Goal: Book appointment/travel/reservation

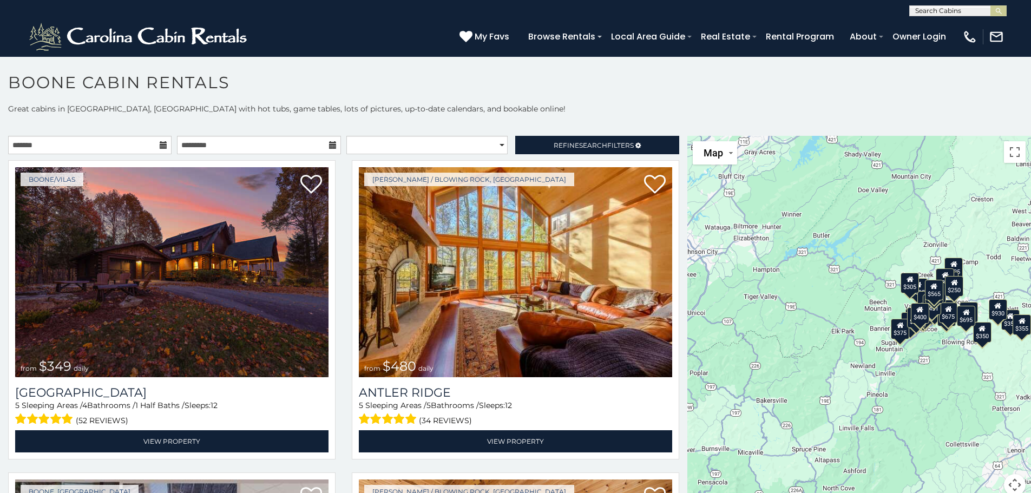
click at [161, 144] on icon at bounding box center [164, 145] width 8 height 8
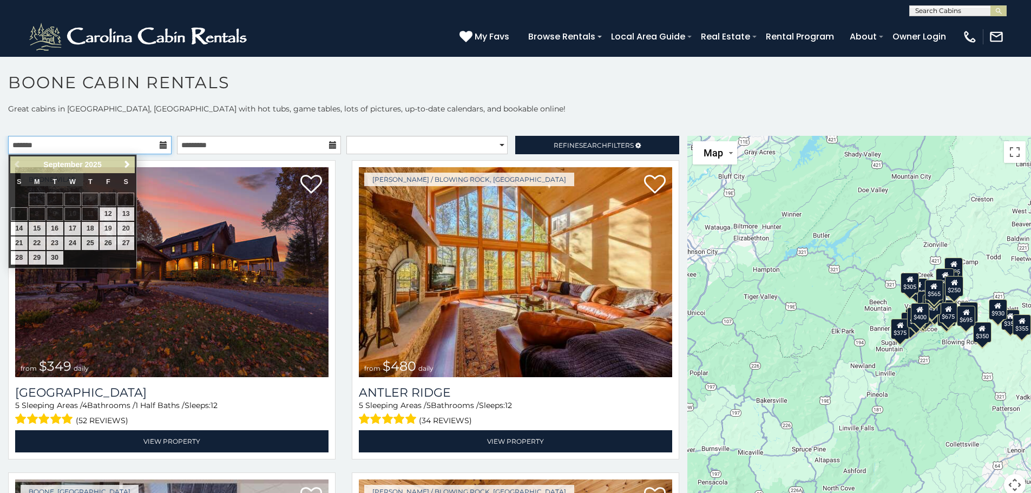
click at [140, 142] on input "text" at bounding box center [89, 145] width 163 height 18
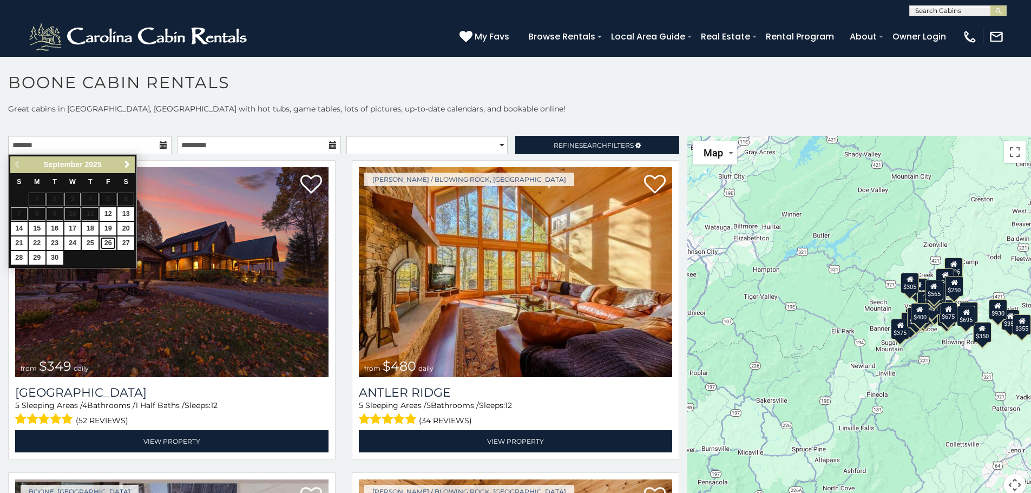
click at [108, 240] on link "26" at bounding box center [108, 243] width 17 height 14
type input "**********"
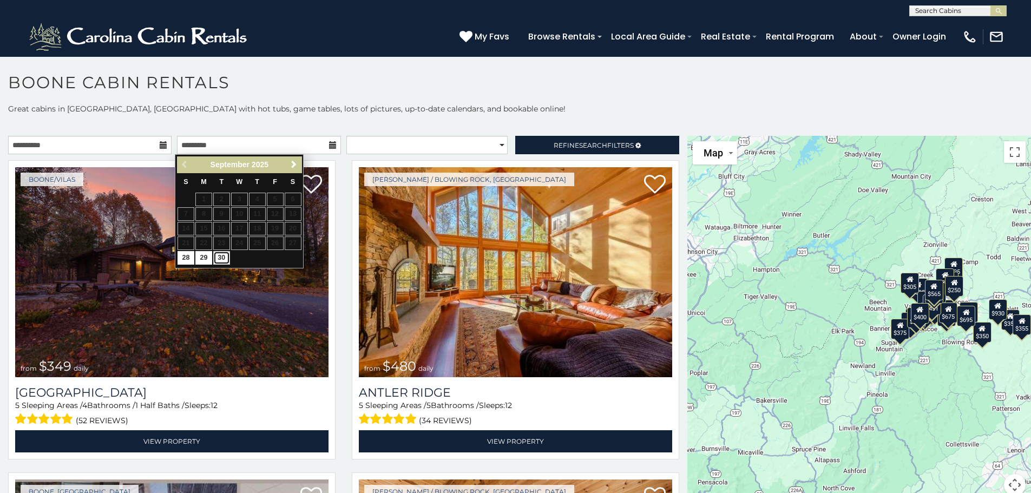
click at [222, 254] on link "30" at bounding box center [221, 258] width 17 height 14
type input "**********"
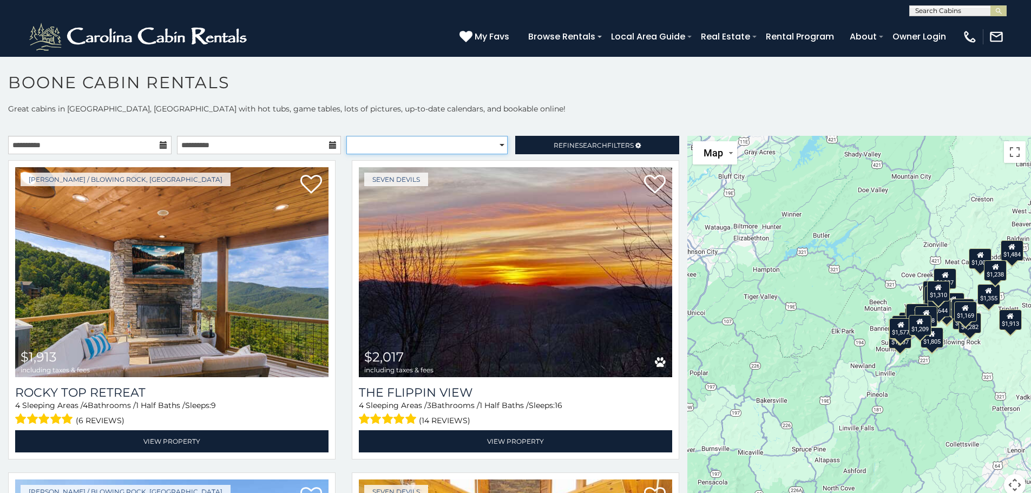
click at [456, 142] on select "**********" at bounding box center [426, 145] width 161 height 18
select select "*********"
click at [346, 136] on select "**********" at bounding box center [426, 145] width 161 height 18
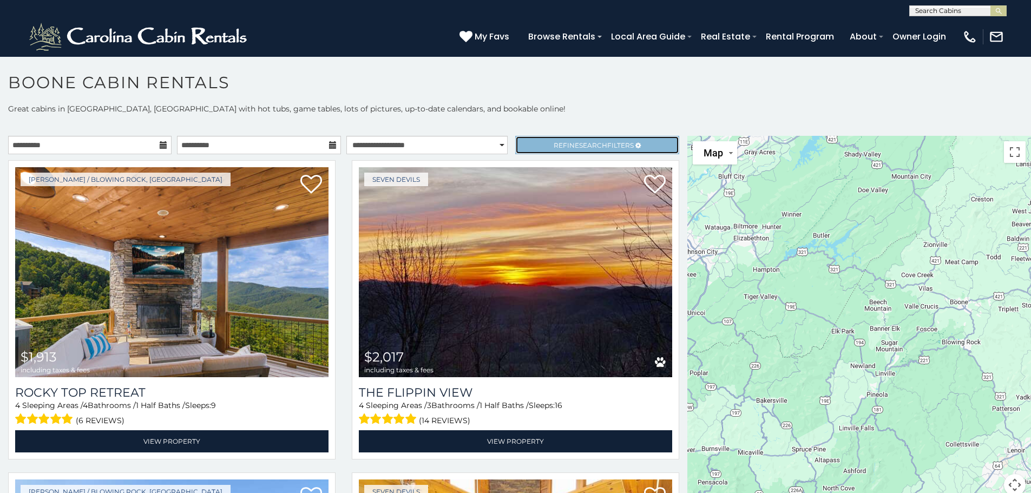
click at [570, 146] on span "Refine Search Filters" at bounding box center [594, 145] width 80 height 8
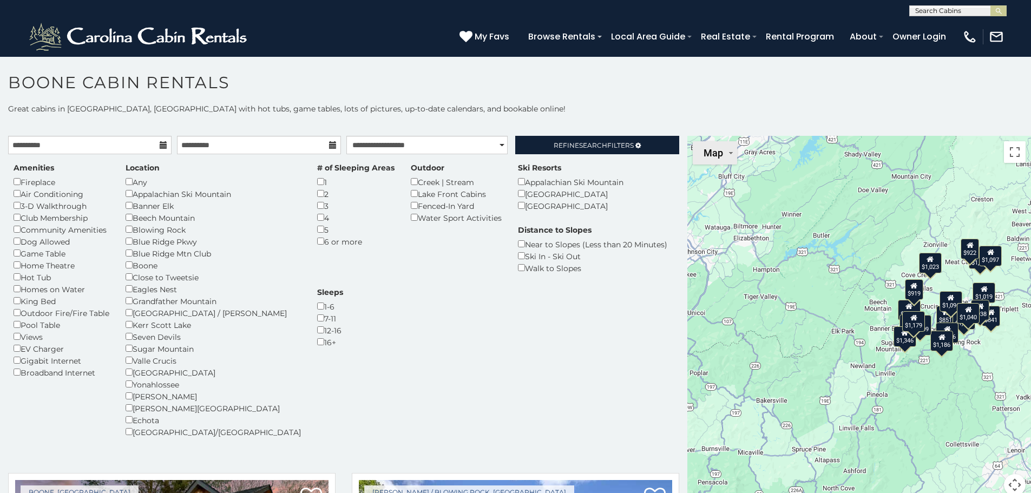
click at [727, 156] on button "Map" at bounding box center [715, 152] width 44 height 23
click at [719, 157] on button "Map" at bounding box center [715, 152] width 44 height 23
click at [421, 337] on div "Amenities Fireplace Air Conditioning 3-D Walkthrough Club Membership Community …" at bounding box center [343, 306] width 676 height 288
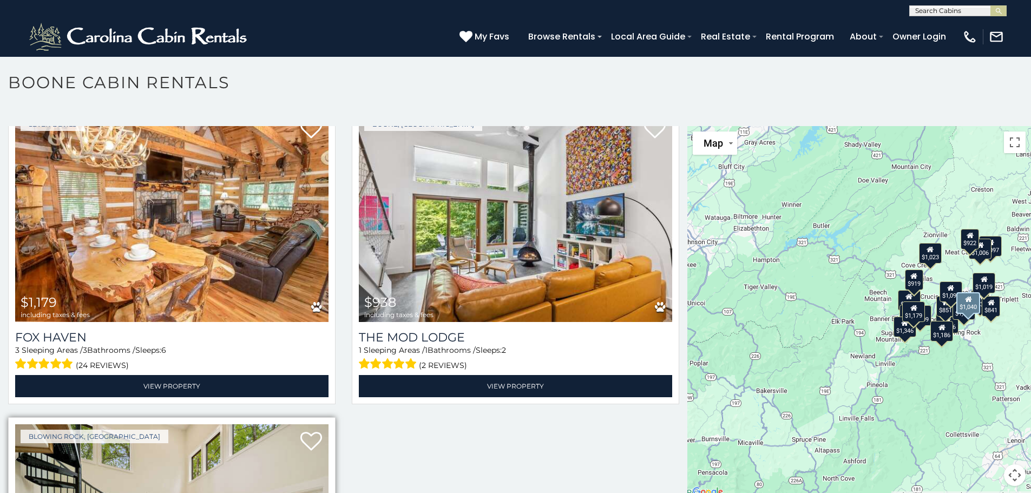
scroll to position [2840, 0]
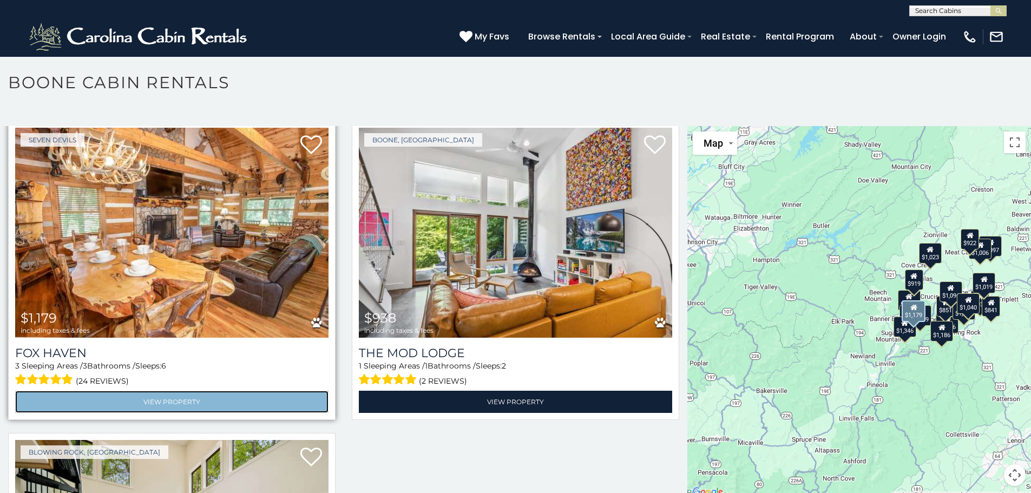
click at [214, 391] on link "View Property" at bounding box center [171, 402] width 313 height 22
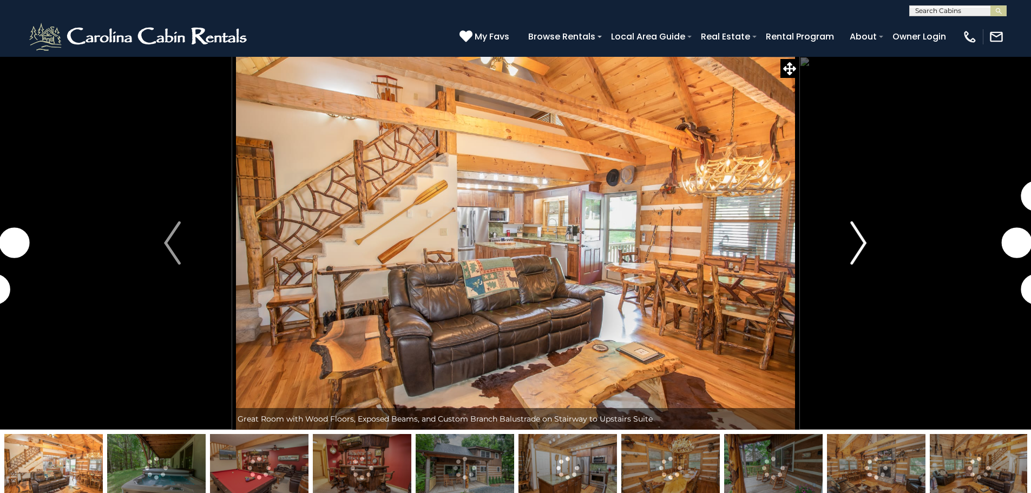
click at [858, 249] on img "Next" at bounding box center [858, 242] width 16 height 43
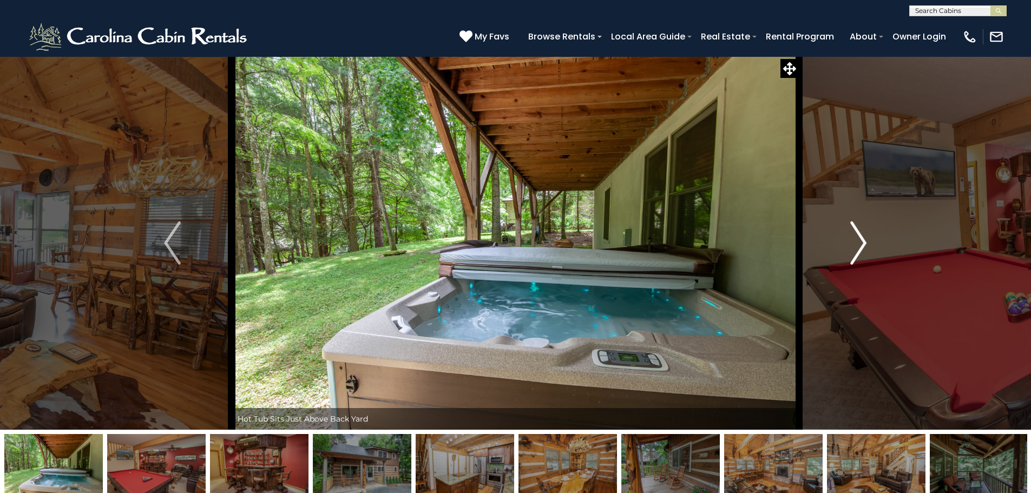
click at [860, 247] on img "Next" at bounding box center [858, 242] width 16 height 43
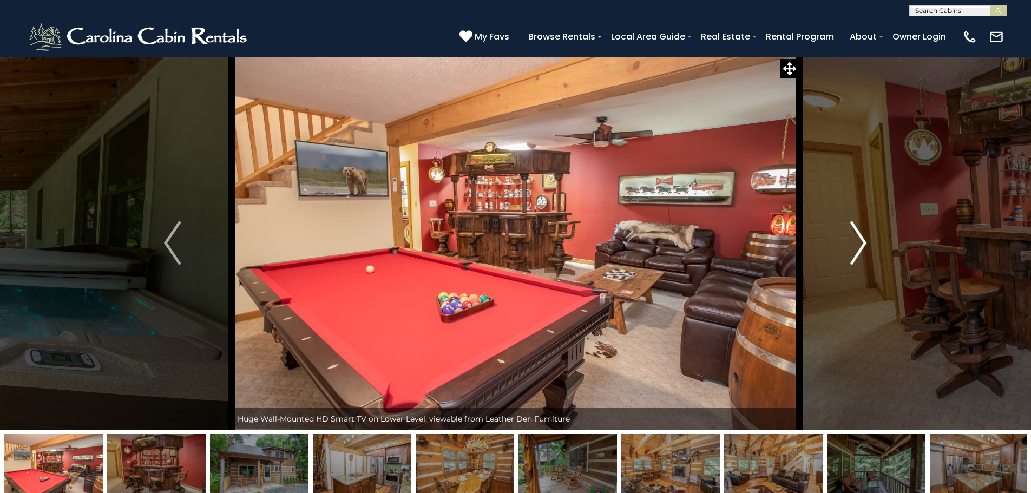
click at [859, 247] on img "Next" at bounding box center [858, 242] width 16 height 43
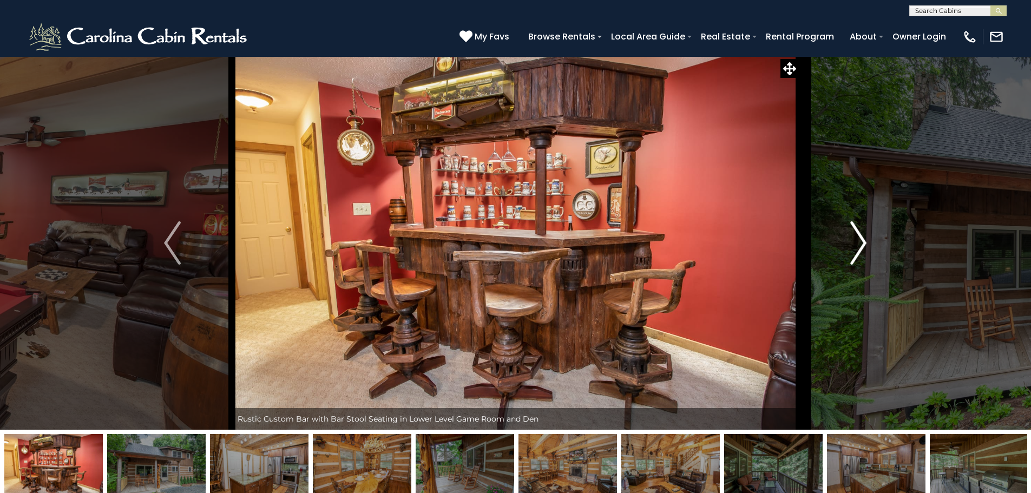
click at [857, 247] on img "Next" at bounding box center [858, 242] width 16 height 43
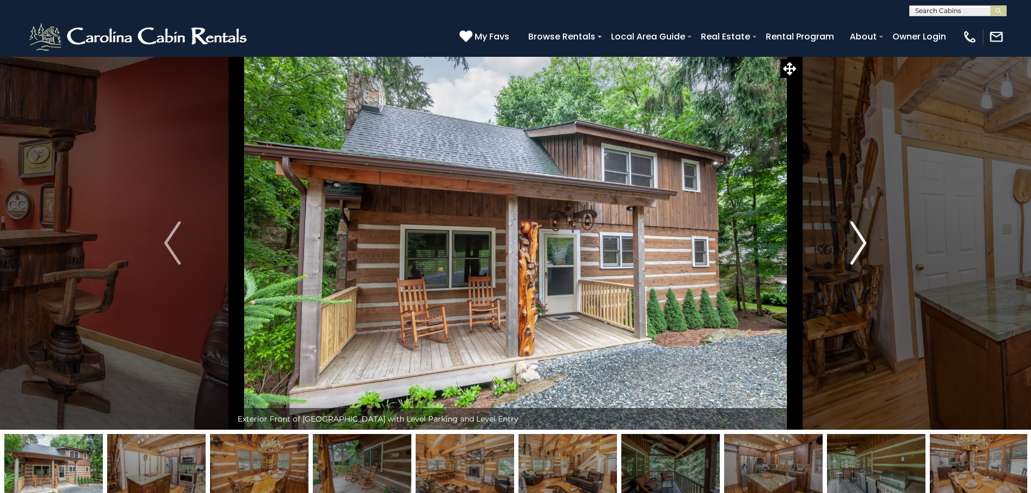
click at [857, 247] on img "Next" at bounding box center [858, 242] width 16 height 43
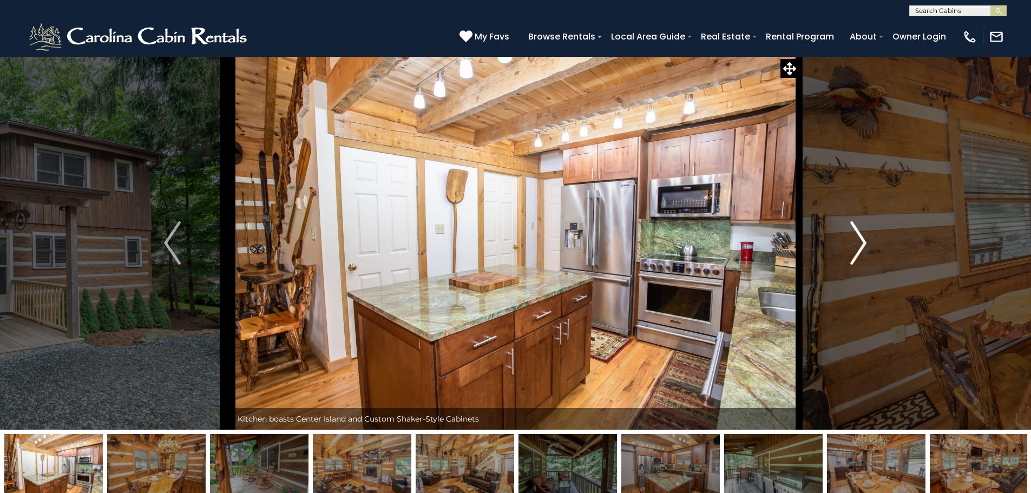
click at [857, 247] on img "Next" at bounding box center [858, 242] width 16 height 43
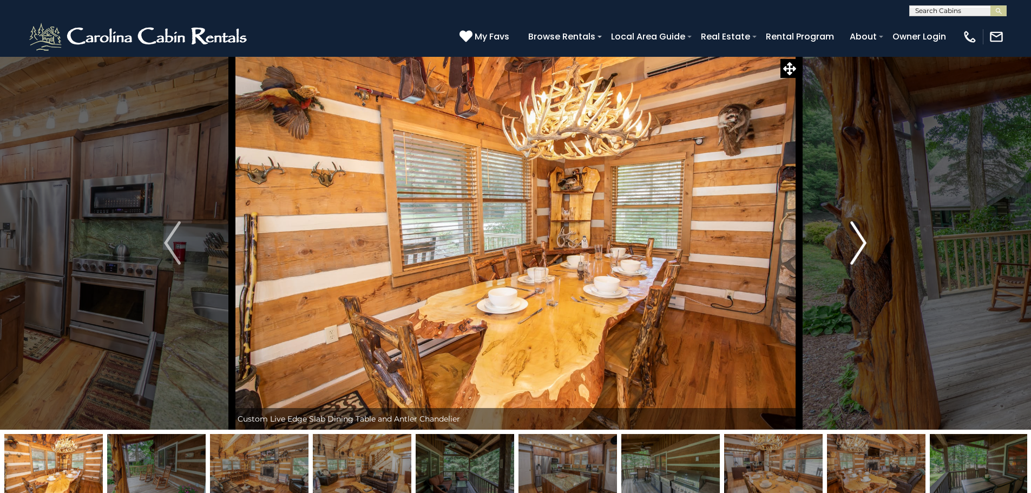
click at [857, 247] on img "Next" at bounding box center [858, 242] width 16 height 43
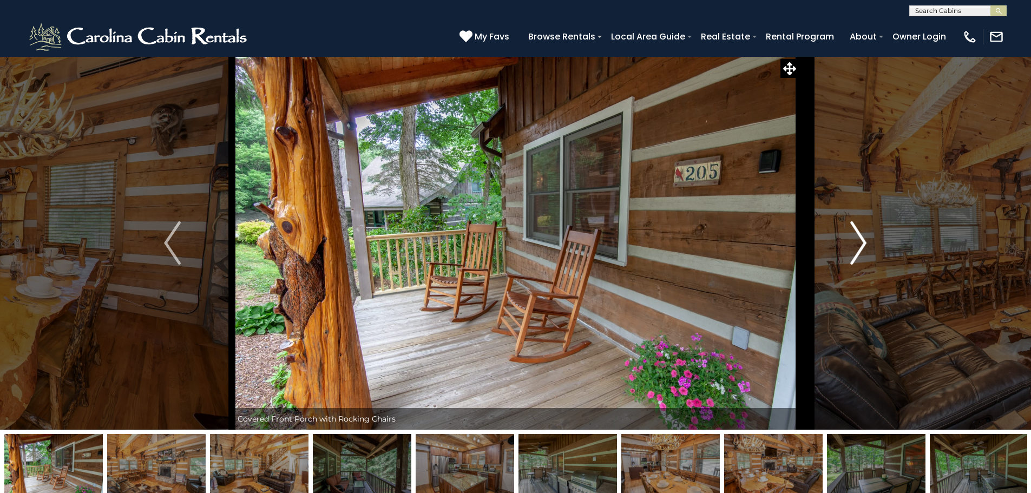
click at [857, 247] on img "Next" at bounding box center [858, 242] width 16 height 43
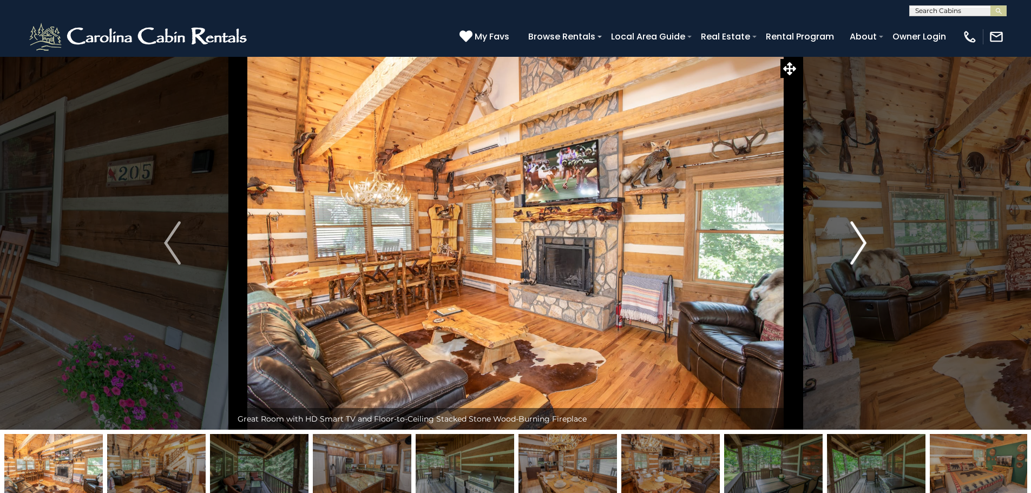
click at [857, 247] on img "Next" at bounding box center [858, 242] width 16 height 43
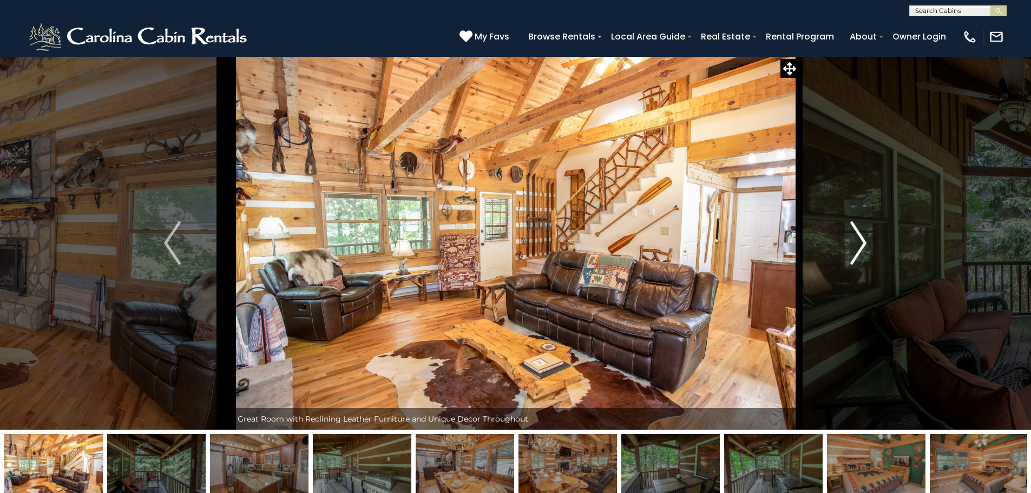
click at [857, 247] on img "Next" at bounding box center [858, 242] width 16 height 43
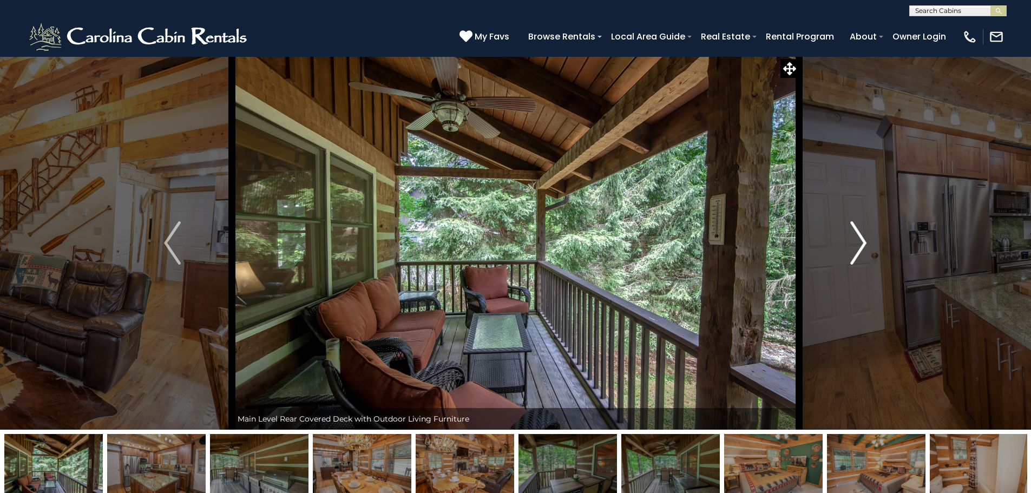
click at [857, 247] on img "Next" at bounding box center [858, 242] width 16 height 43
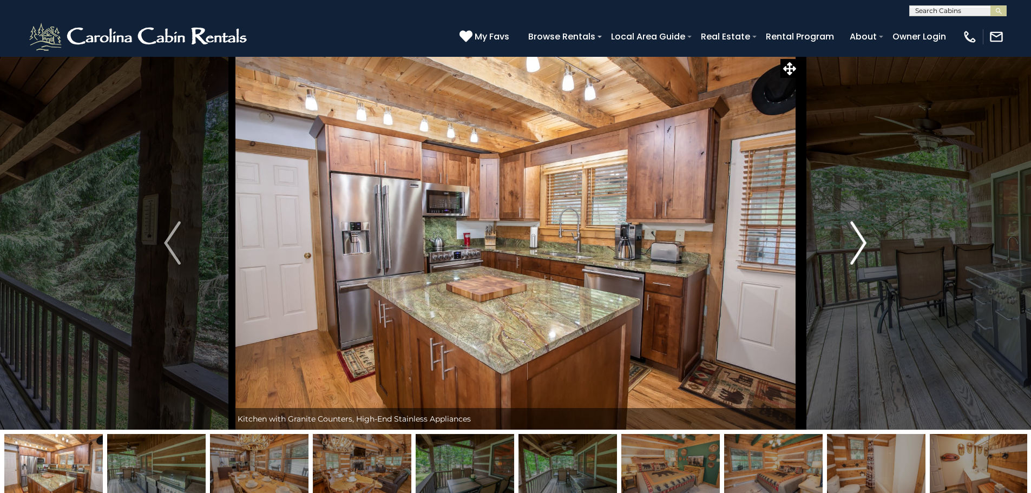
click at [857, 247] on img "Next" at bounding box center [858, 242] width 16 height 43
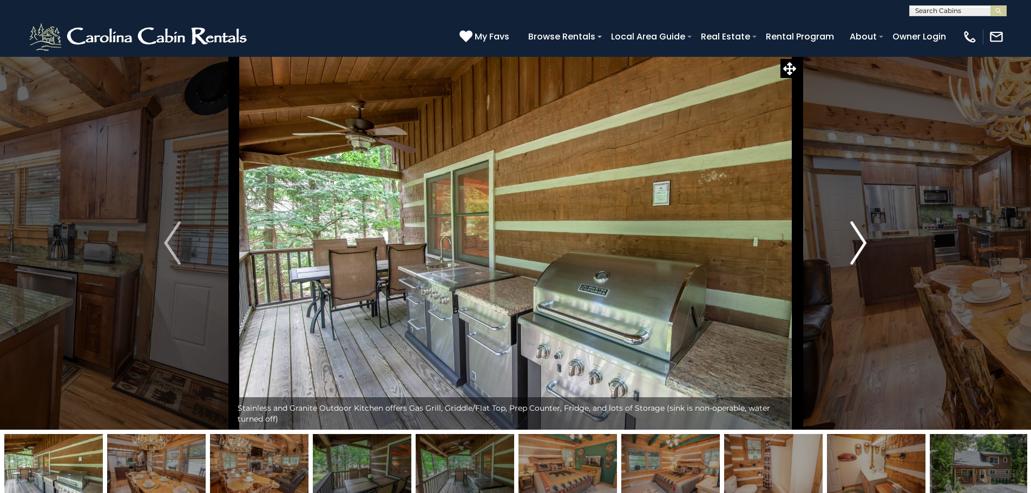
click at [857, 247] on img "Next" at bounding box center [858, 242] width 16 height 43
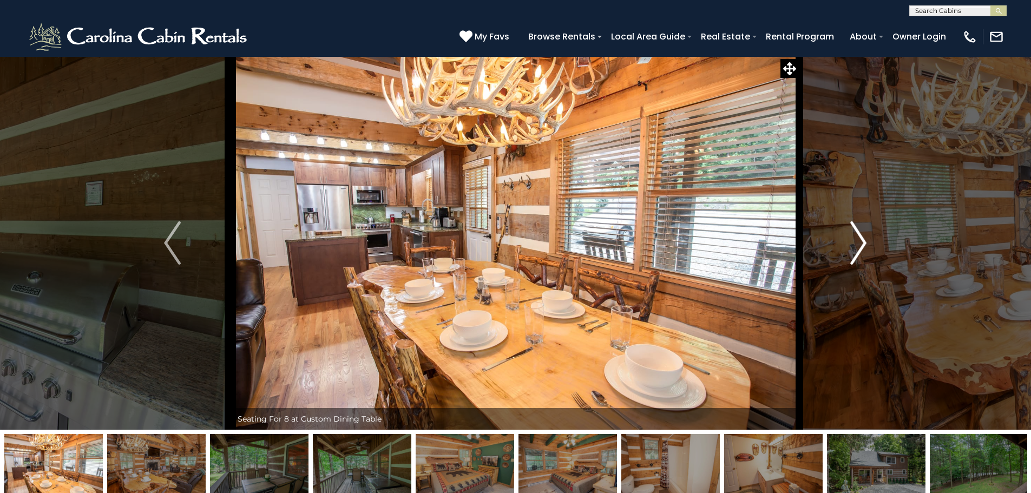
click at [857, 247] on img "Next" at bounding box center [858, 242] width 16 height 43
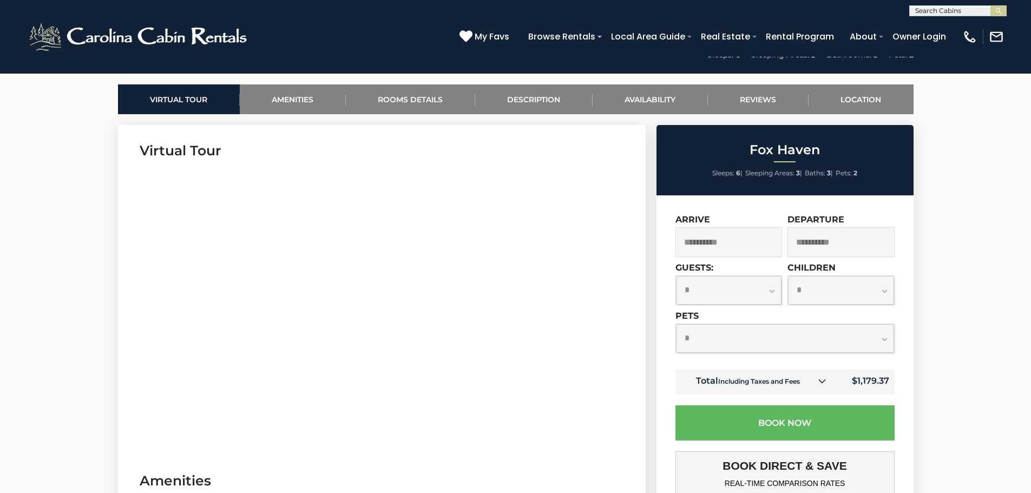
scroll to position [541, 0]
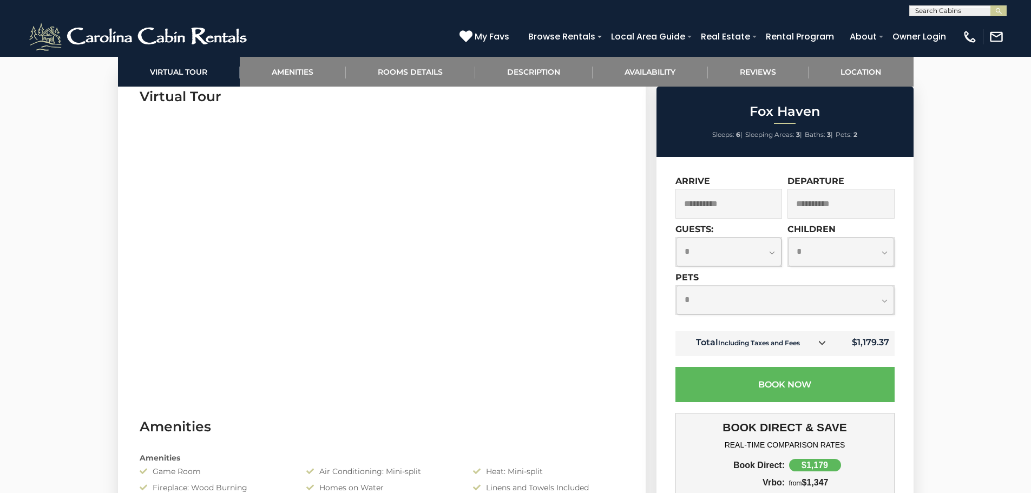
click at [767, 251] on select "**********" at bounding box center [729, 252] width 106 height 29
select select "*"
click at [676, 238] on select "**********" at bounding box center [729, 252] width 106 height 29
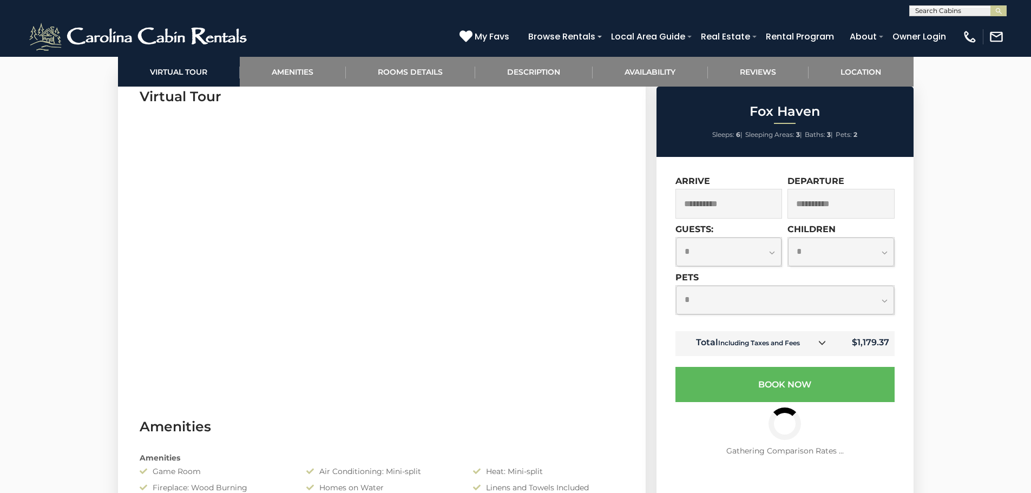
click at [881, 248] on select "**********" at bounding box center [841, 252] width 106 height 29
select select "*"
click at [788, 238] on select "**********" at bounding box center [841, 252] width 106 height 29
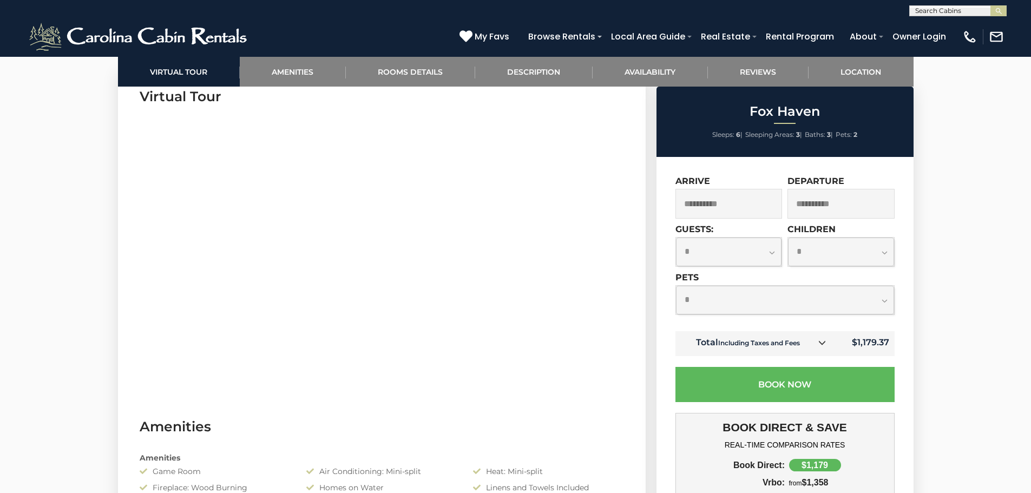
click at [884, 300] on select "**********" at bounding box center [785, 300] width 218 height 29
select select "*"
click at [676, 286] on select "**********" at bounding box center [785, 300] width 218 height 29
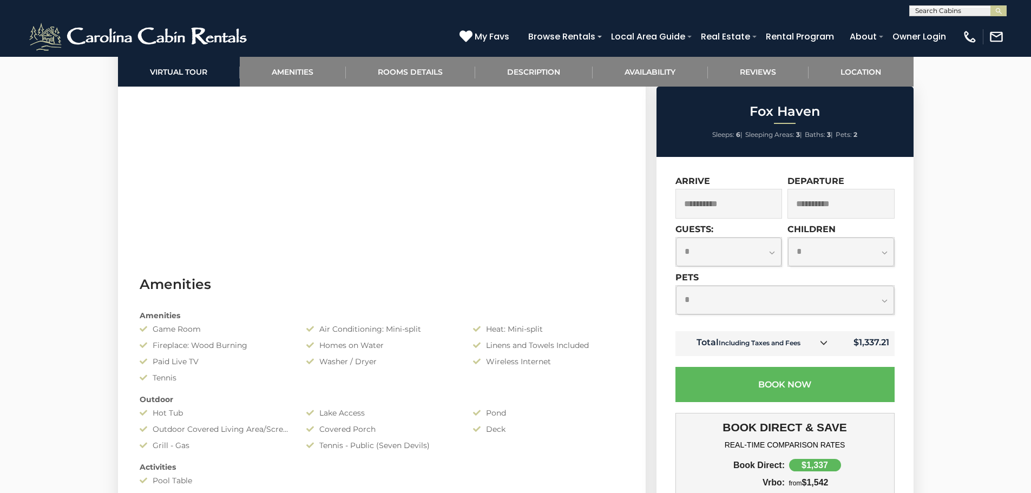
scroll to position [703, 0]
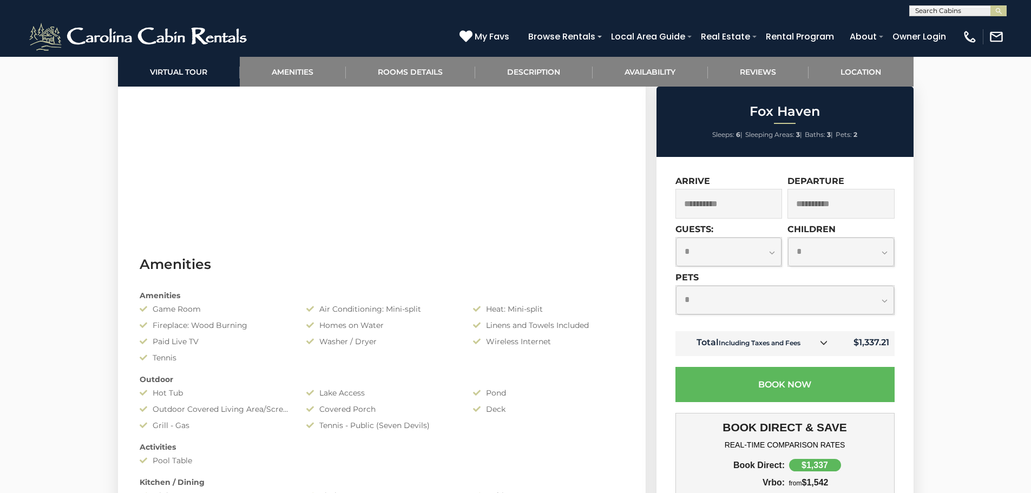
click at [775, 250] on select "**********" at bounding box center [729, 252] width 106 height 29
select select "*"
click at [676, 238] on select "**********" at bounding box center [729, 252] width 106 height 29
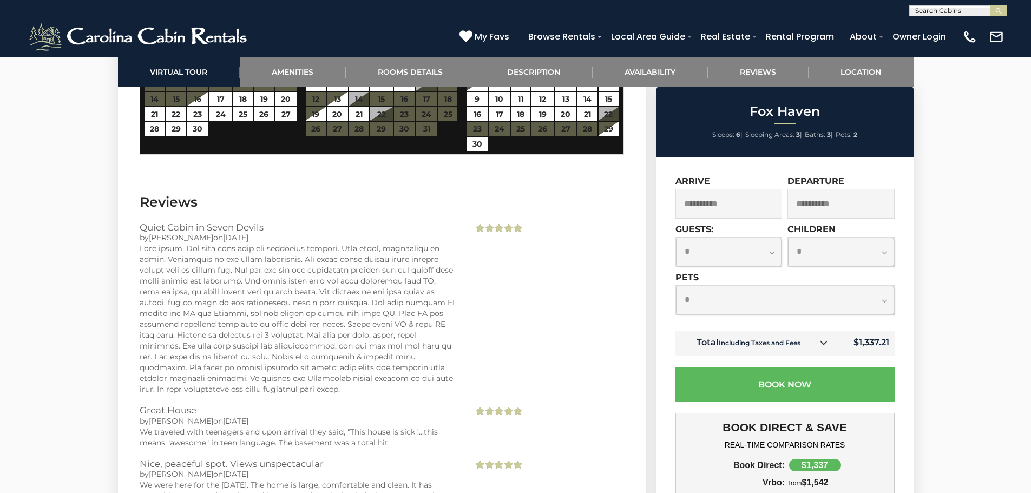
scroll to position [2706, 0]
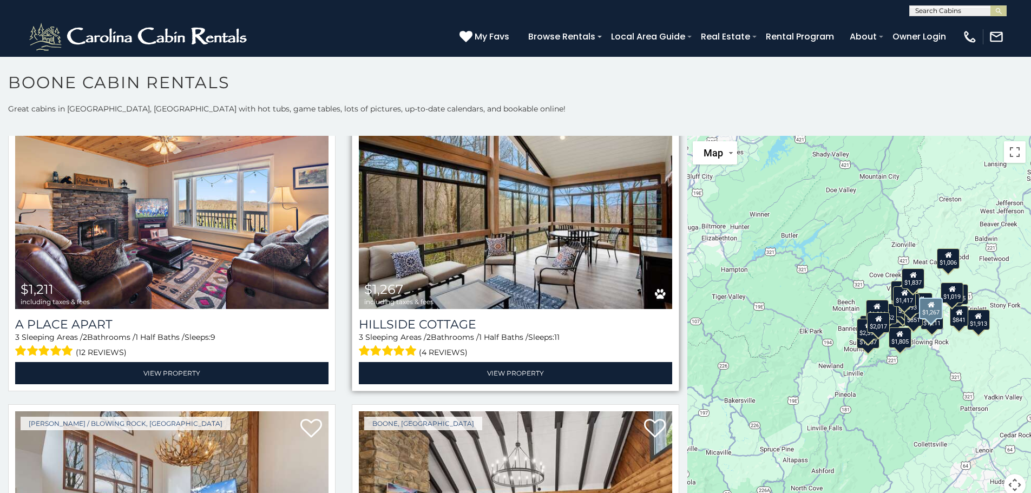
scroll to position [1299, 0]
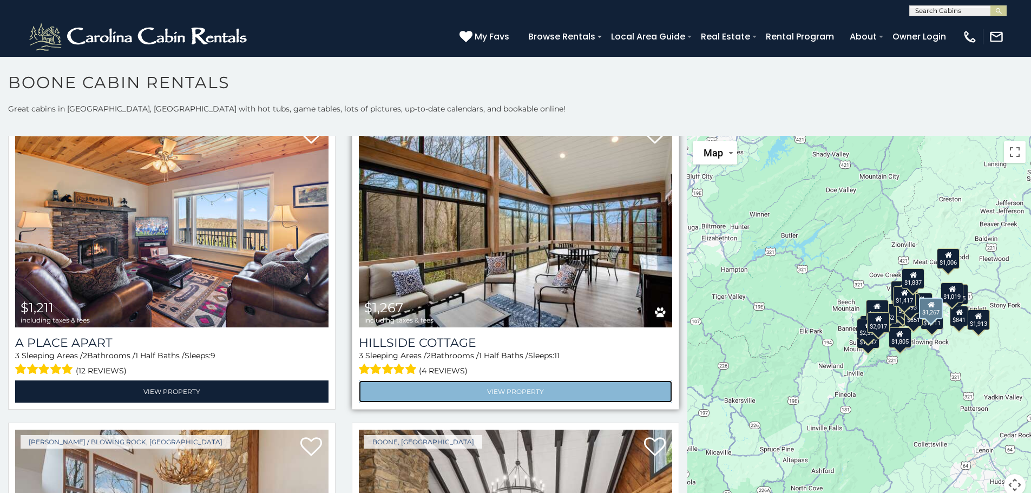
click at [496, 380] on link "View Property" at bounding box center [515, 391] width 313 height 22
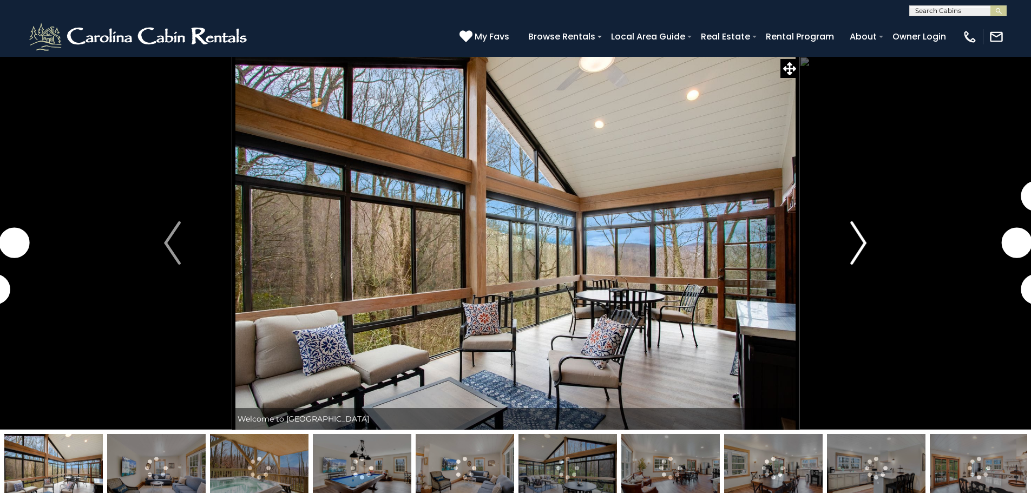
click at [856, 246] on img "Next" at bounding box center [858, 242] width 16 height 43
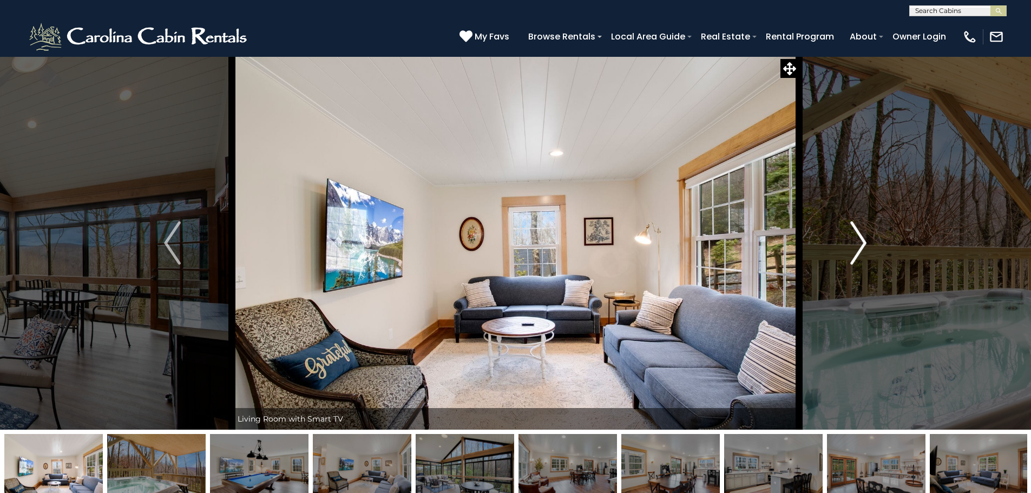
click at [854, 248] on img "Next" at bounding box center [858, 242] width 16 height 43
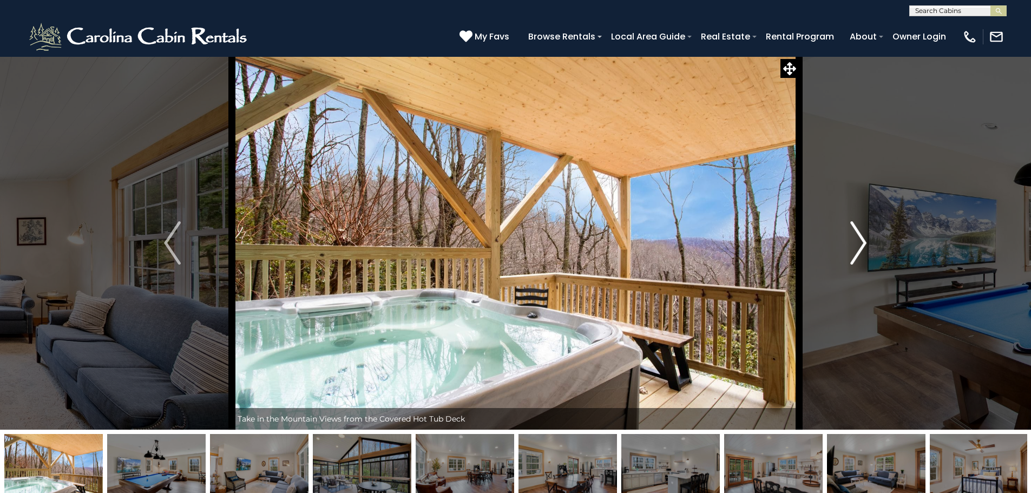
click at [853, 249] on img "Next" at bounding box center [858, 242] width 16 height 43
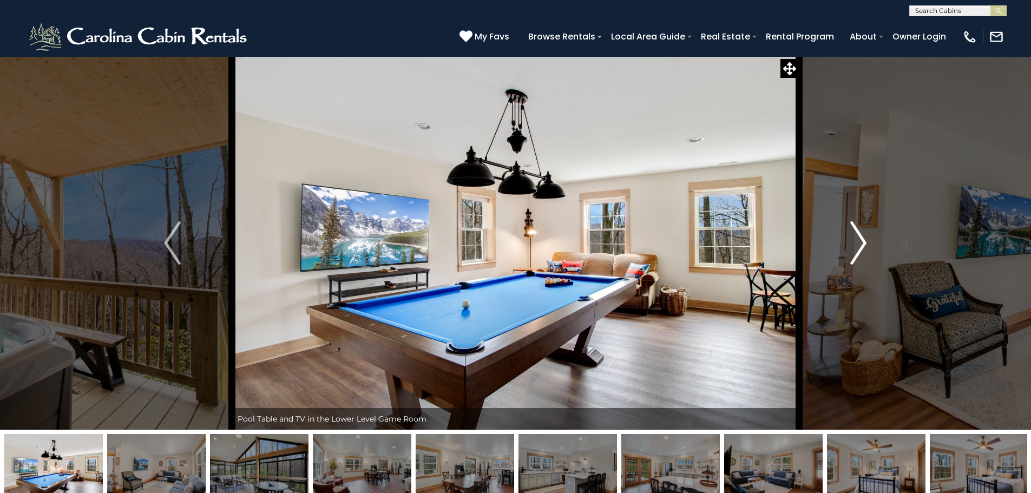
click at [853, 249] on img "Next" at bounding box center [858, 242] width 16 height 43
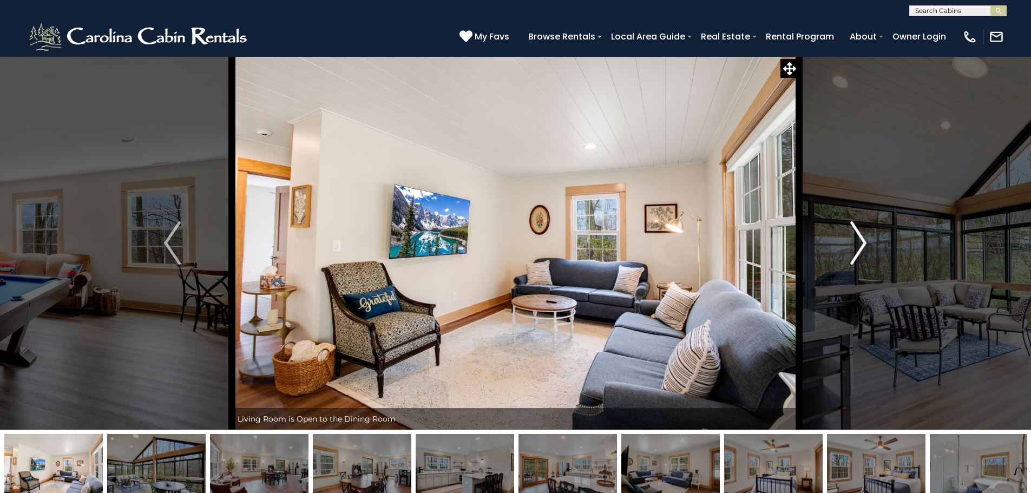
click at [853, 249] on img "Next" at bounding box center [858, 242] width 16 height 43
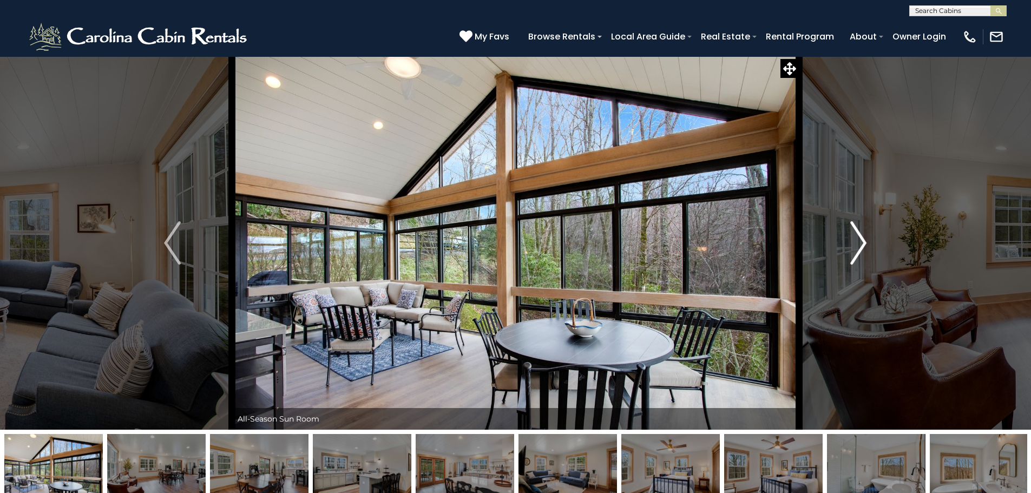
click at [853, 249] on img "Next" at bounding box center [858, 242] width 16 height 43
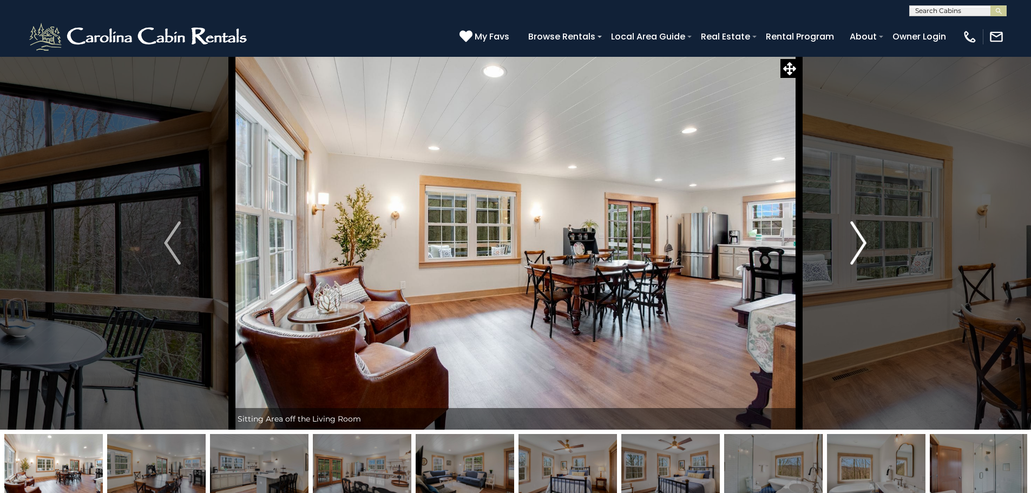
click at [853, 249] on img "Next" at bounding box center [858, 242] width 16 height 43
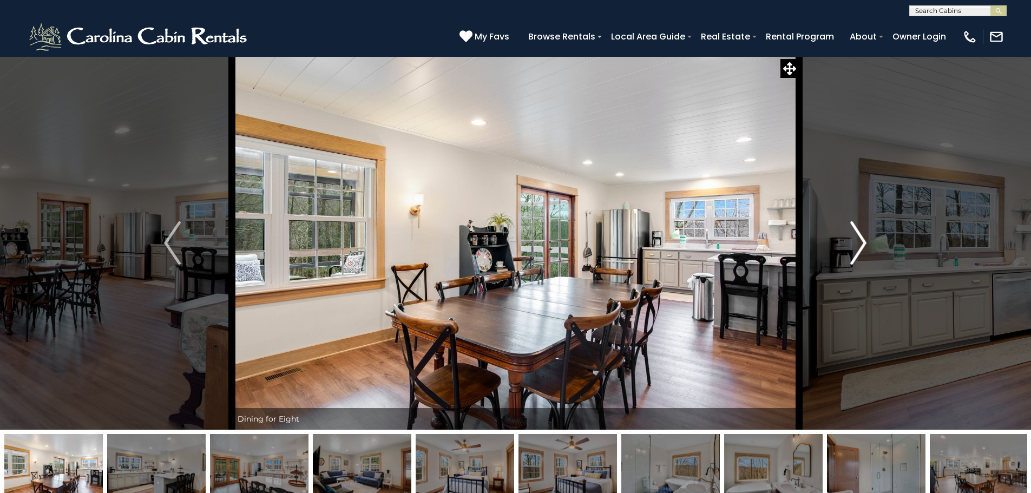
click at [853, 249] on img "Next" at bounding box center [858, 242] width 16 height 43
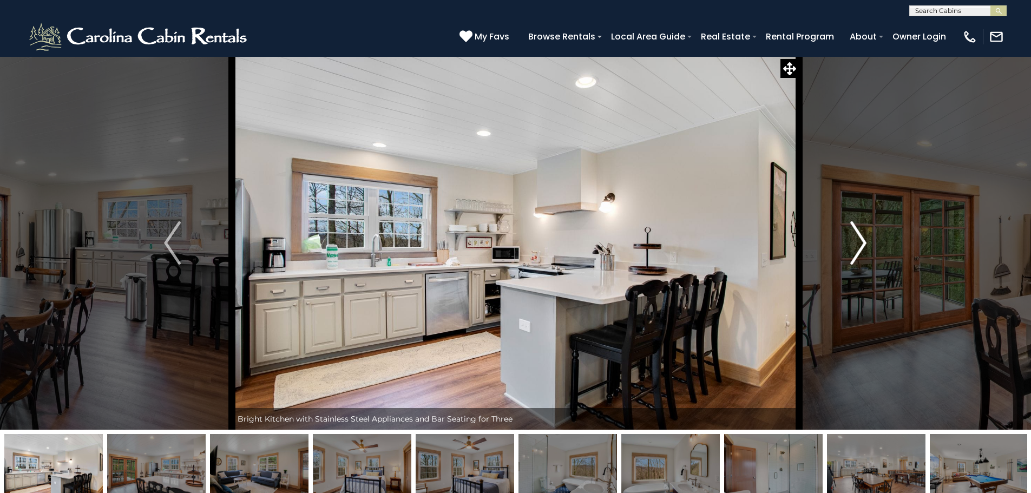
click at [853, 249] on img "Next" at bounding box center [858, 242] width 16 height 43
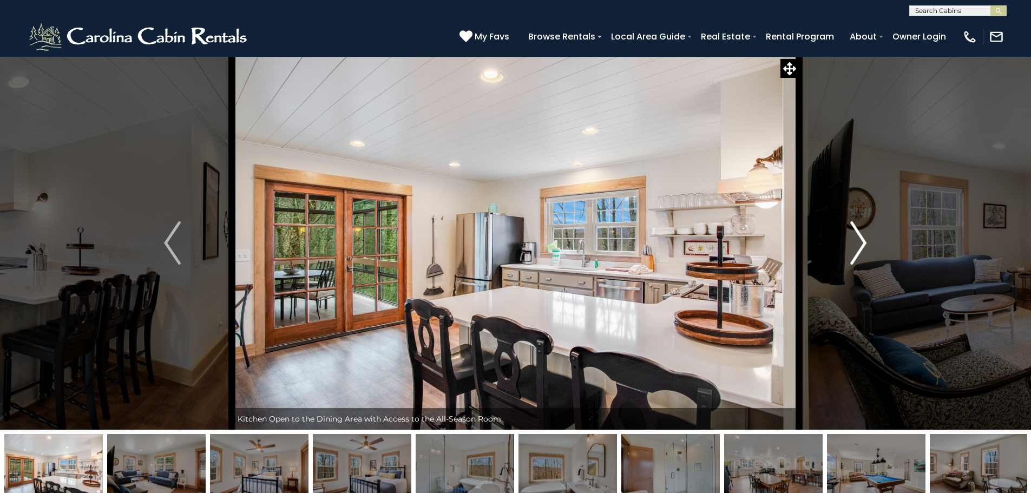
click at [853, 249] on img "Next" at bounding box center [858, 242] width 16 height 43
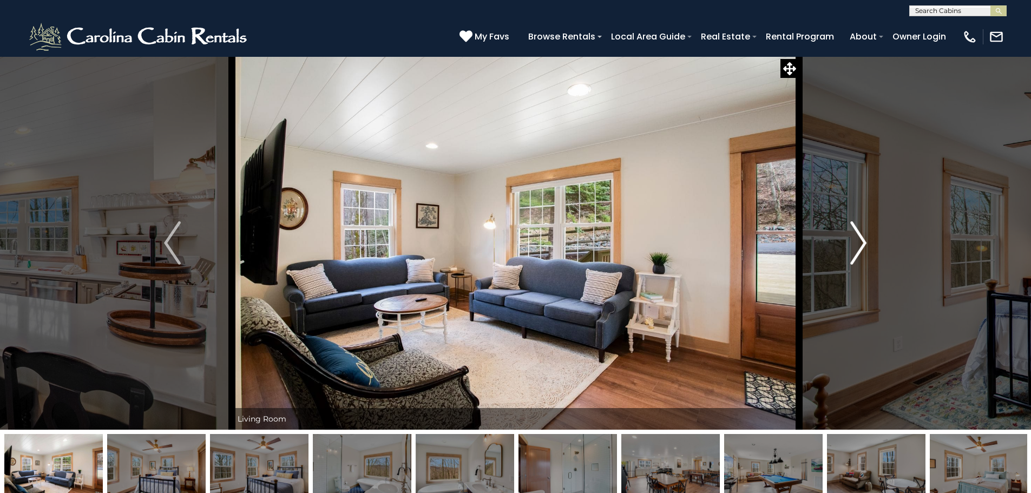
click at [853, 249] on img "Next" at bounding box center [858, 242] width 16 height 43
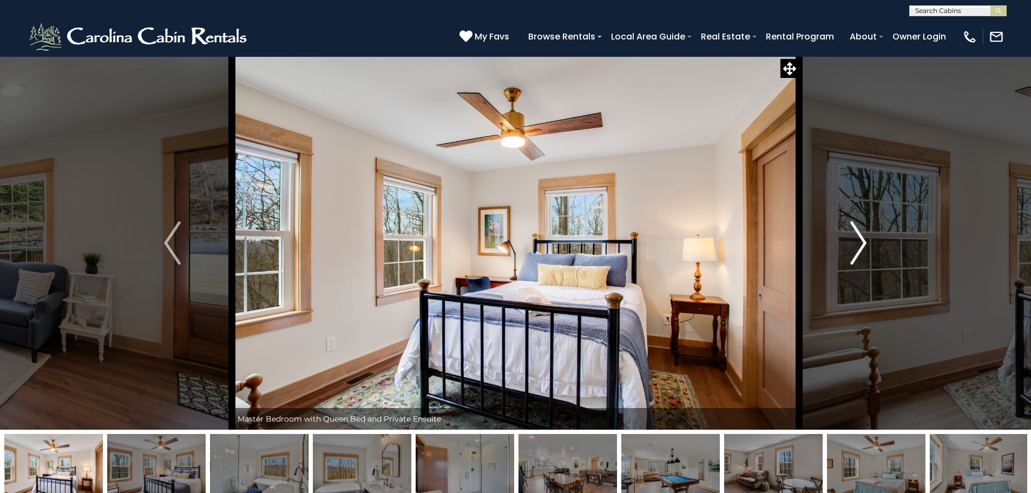
click at [853, 249] on img "Next" at bounding box center [858, 242] width 16 height 43
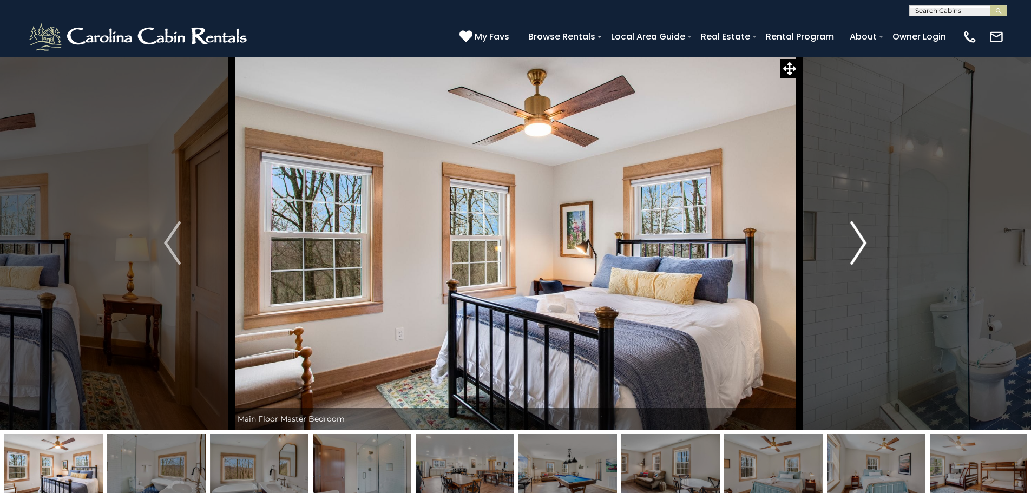
click at [853, 249] on img "Next" at bounding box center [858, 242] width 16 height 43
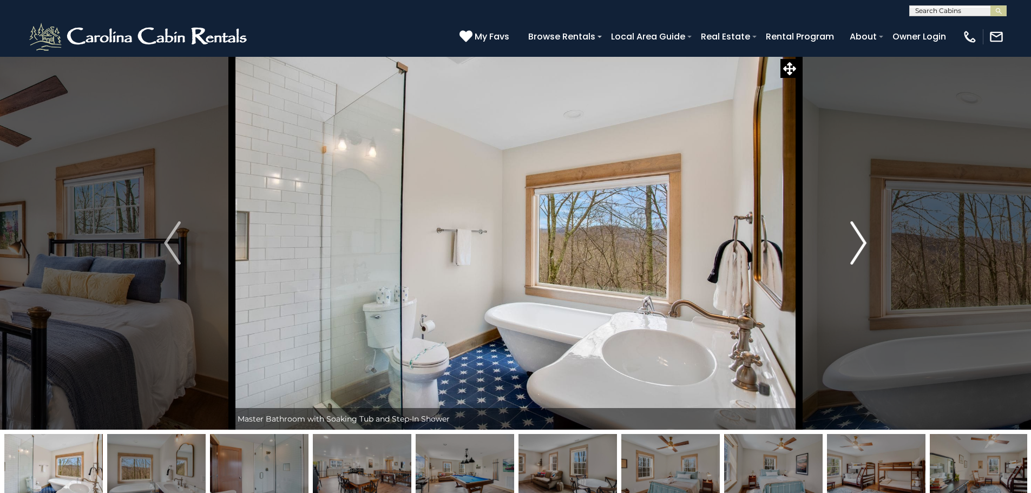
click at [853, 249] on img "Next" at bounding box center [858, 242] width 16 height 43
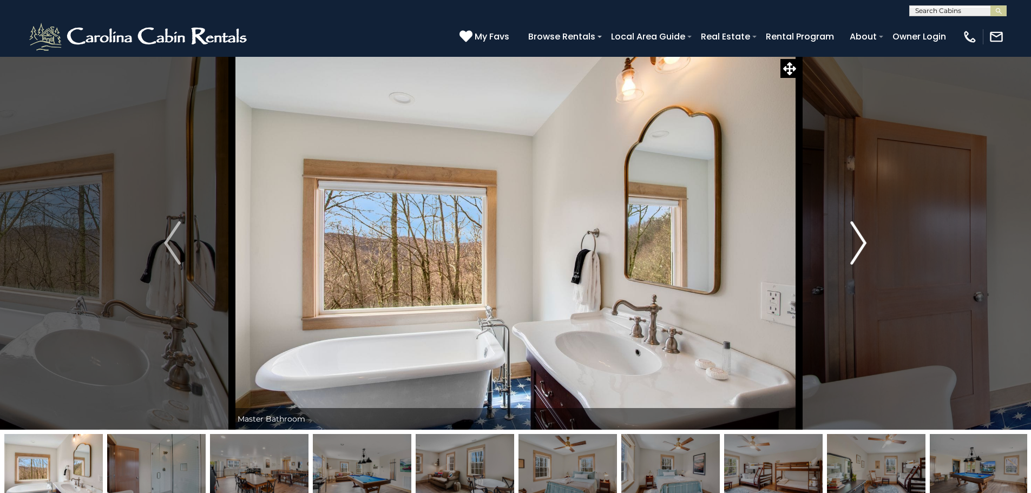
click at [853, 249] on img "Next" at bounding box center [858, 242] width 16 height 43
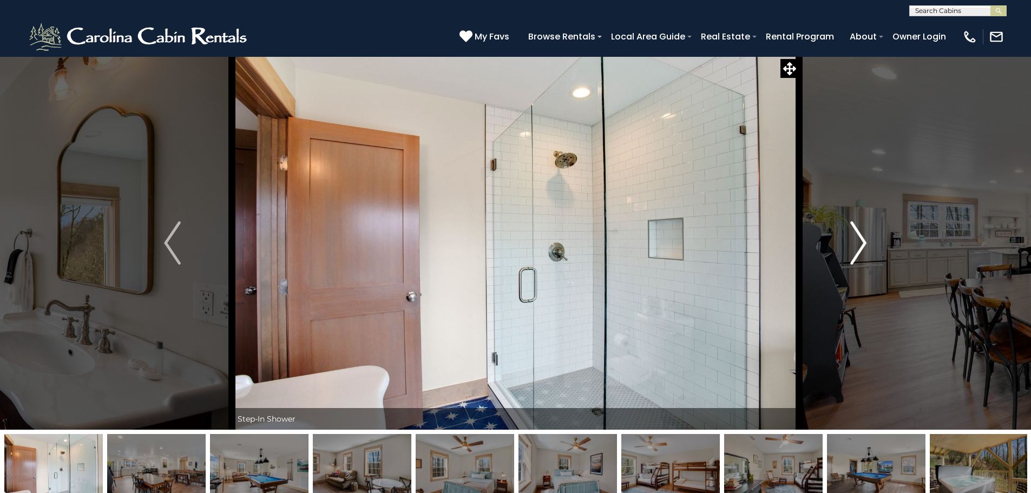
click at [853, 249] on img "Next" at bounding box center [858, 242] width 16 height 43
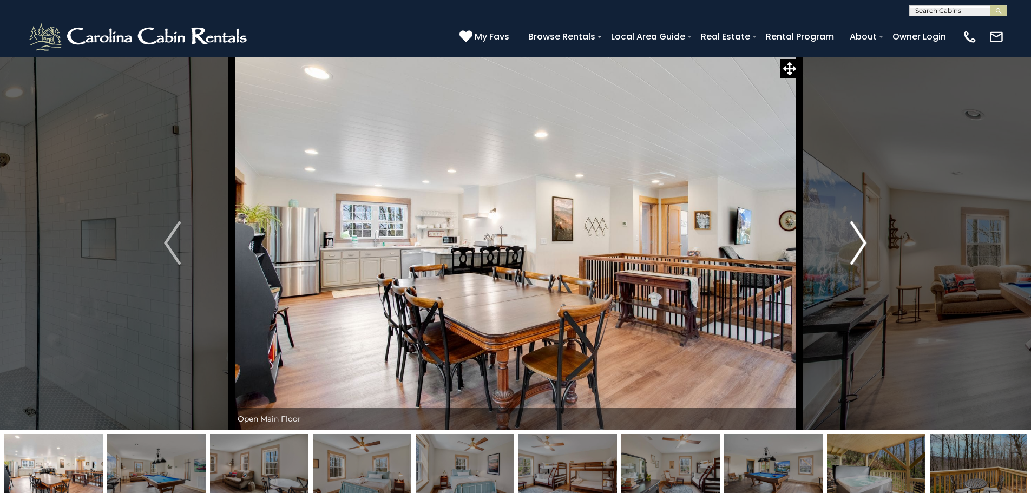
click at [853, 249] on img "Next" at bounding box center [858, 242] width 16 height 43
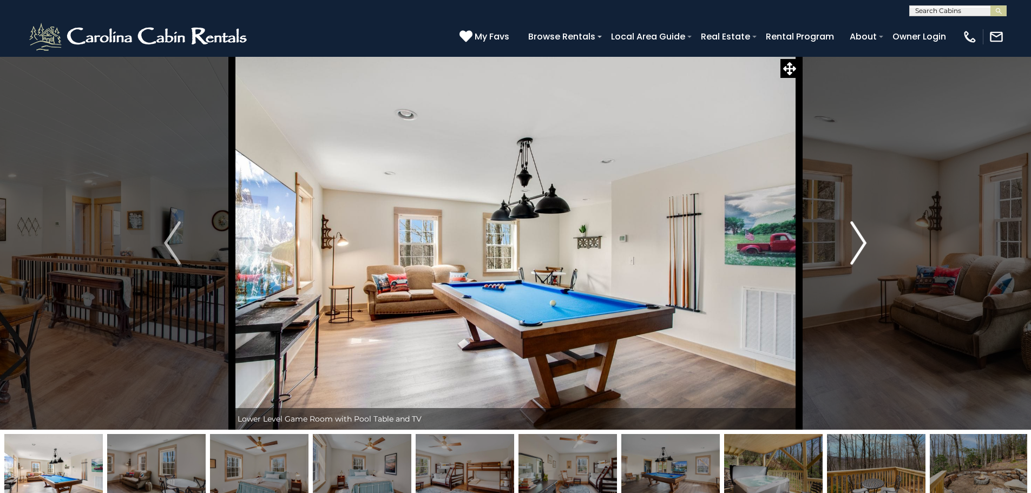
click at [853, 249] on img "Next" at bounding box center [858, 242] width 16 height 43
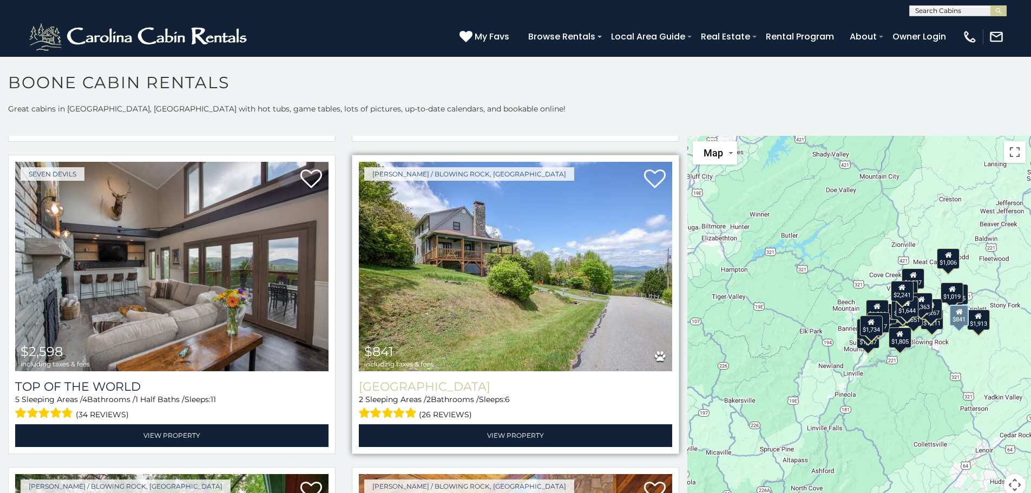
scroll to position [3734, 0]
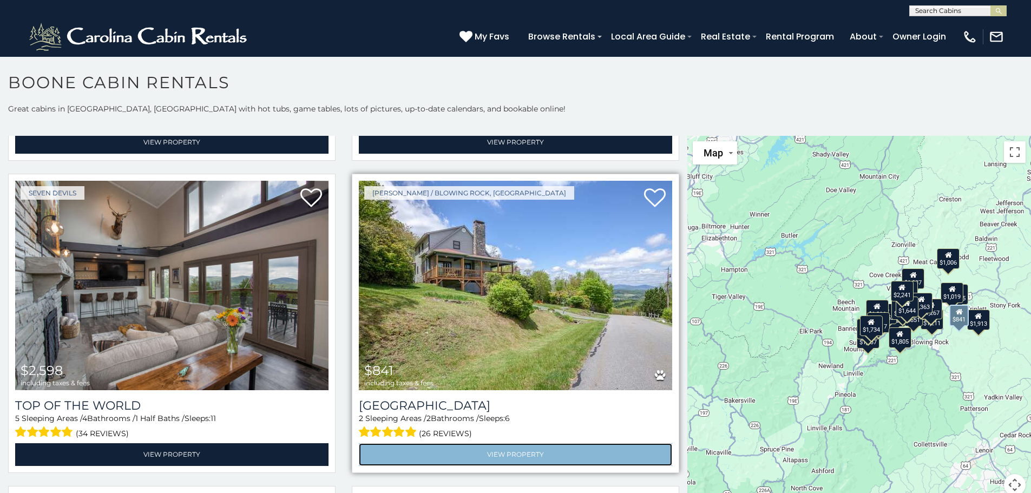
click at [519, 443] on link "View Property" at bounding box center [515, 454] width 313 height 22
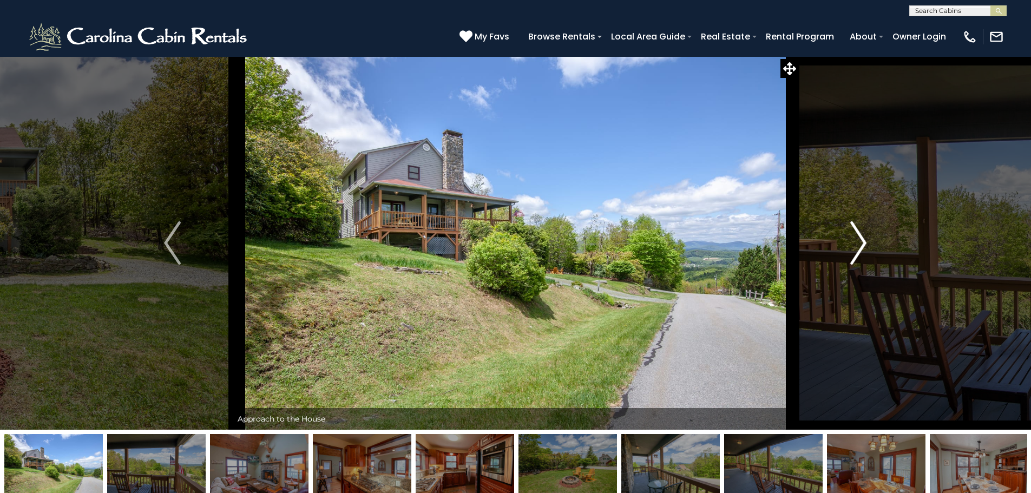
click at [864, 241] on img "Next" at bounding box center [858, 242] width 16 height 43
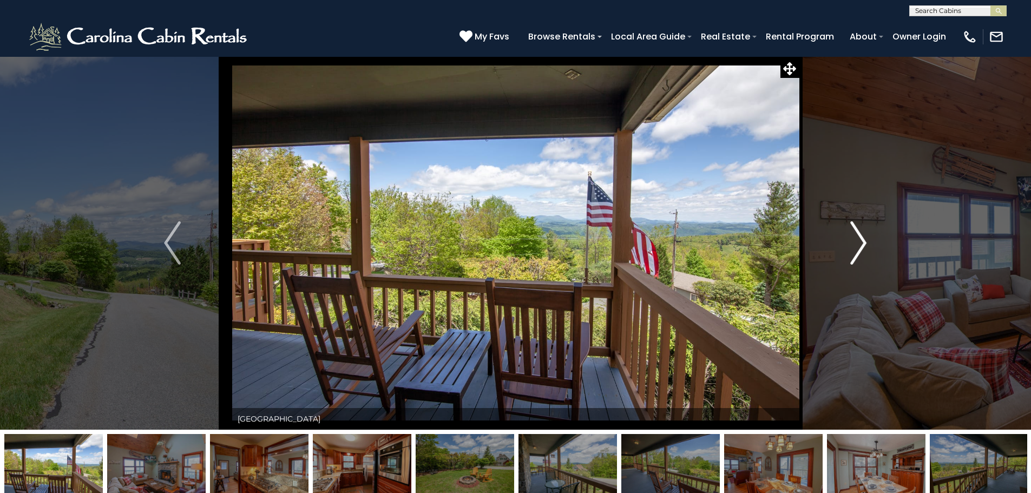
click at [864, 241] on img "Next" at bounding box center [858, 242] width 16 height 43
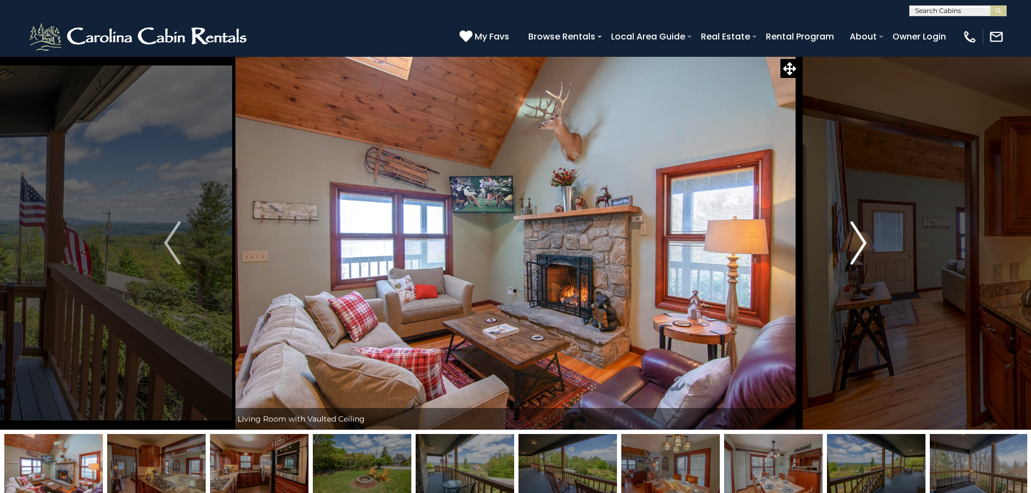
click at [864, 241] on img "Next" at bounding box center [858, 242] width 16 height 43
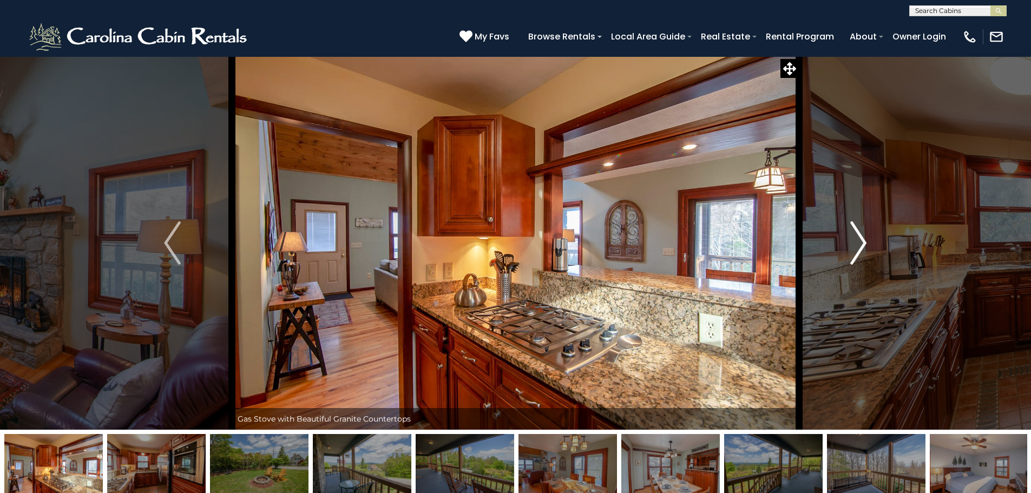
click at [864, 241] on img "Next" at bounding box center [858, 242] width 16 height 43
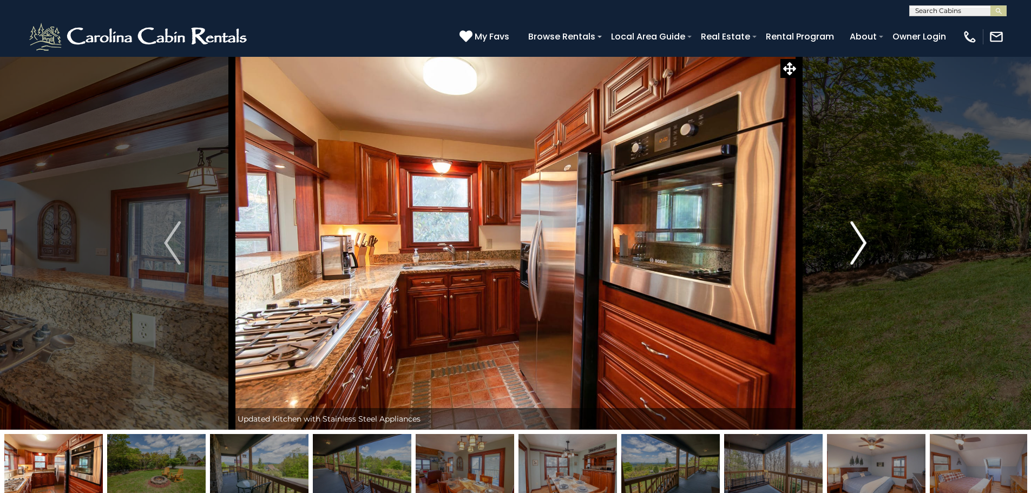
click at [864, 241] on img "Next" at bounding box center [858, 242] width 16 height 43
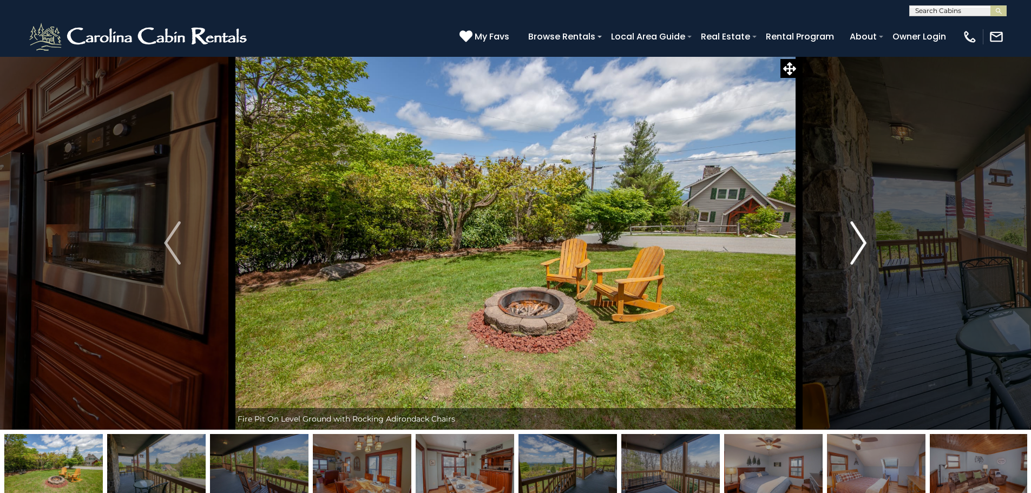
click at [864, 241] on img "Next" at bounding box center [858, 242] width 16 height 43
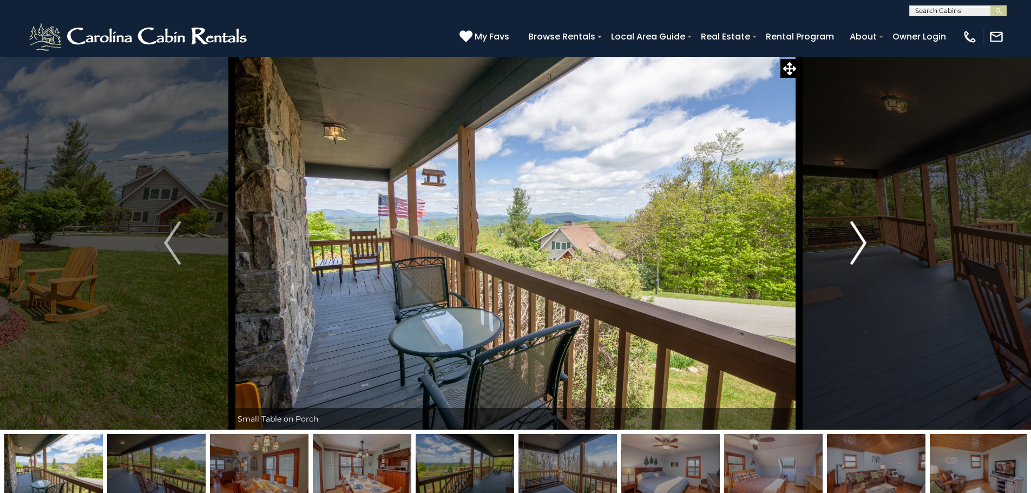
click at [864, 241] on img "Next" at bounding box center [858, 242] width 16 height 43
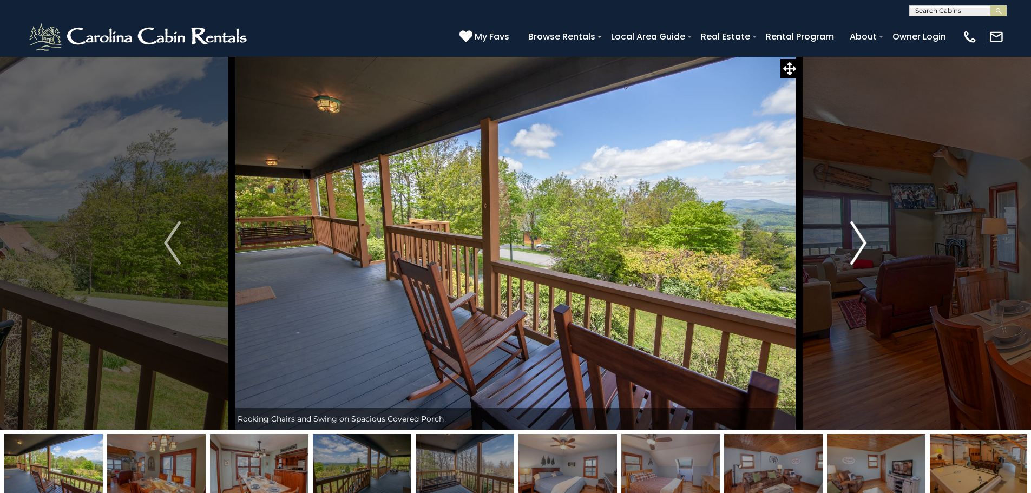
click at [864, 241] on img "Next" at bounding box center [858, 242] width 16 height 43
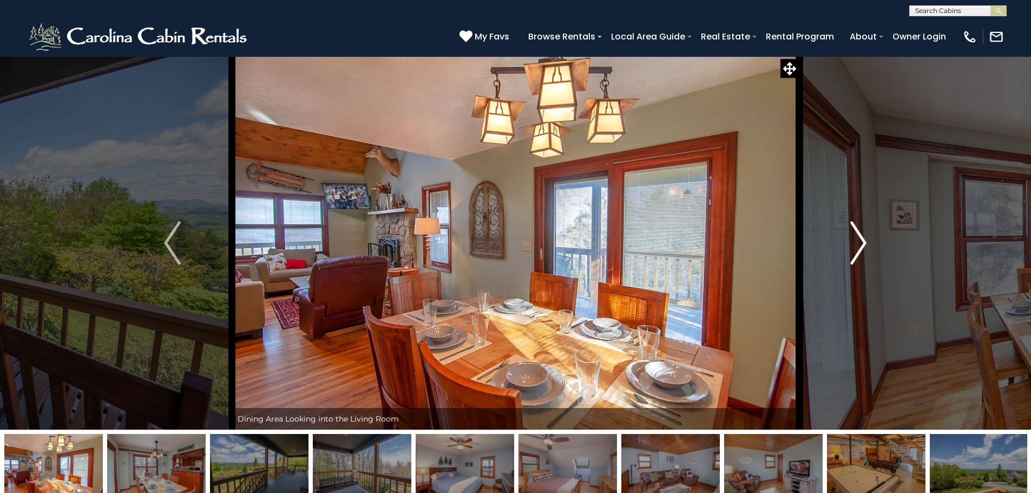
click at [864, 241] on img "Next" at bounding box center [858, 242] width 16 height 43
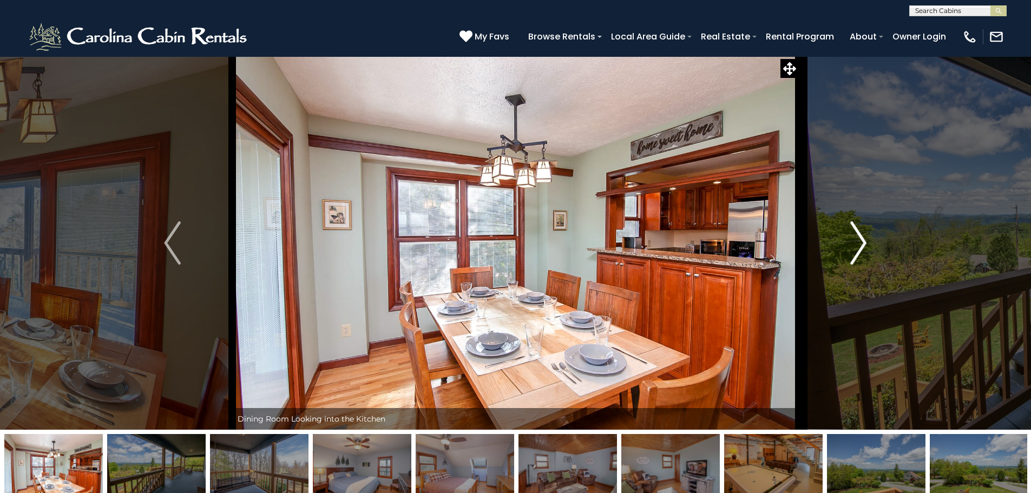
click at [864, 241] on img "Next" at bounding box center [858, 242] width 16 height 43
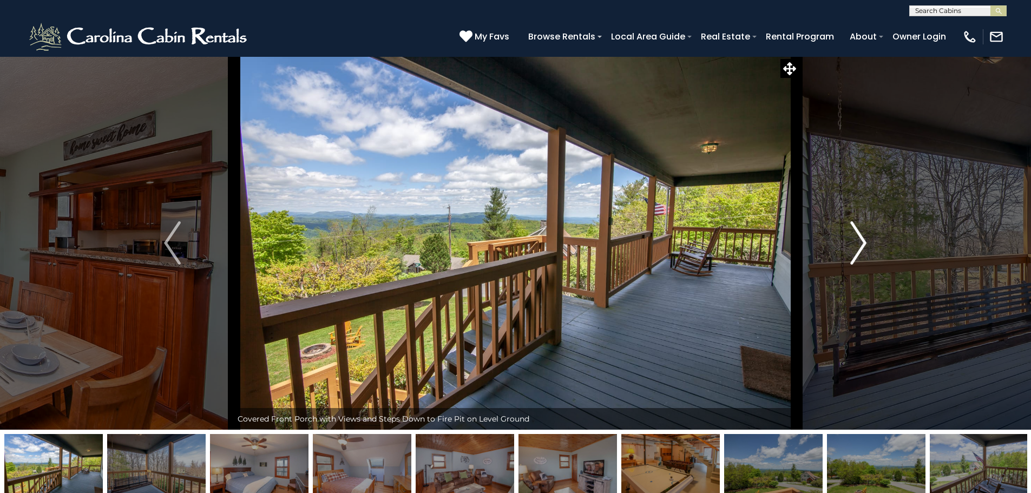
click at [864, 241] on img "Next" at bounding box center [858, 242] width 16 height 43
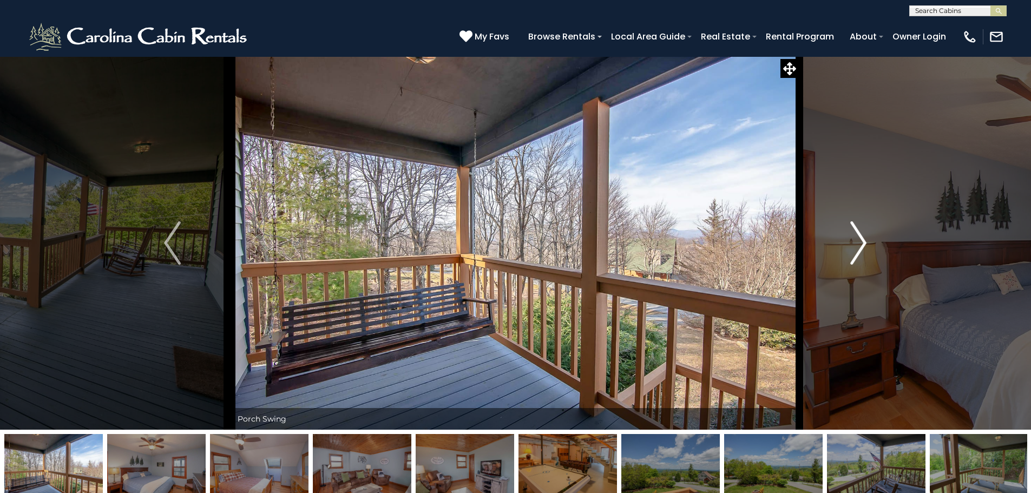
click at [864, 241] on img "Next" at bounding box center [858, 242] width 16 height 43
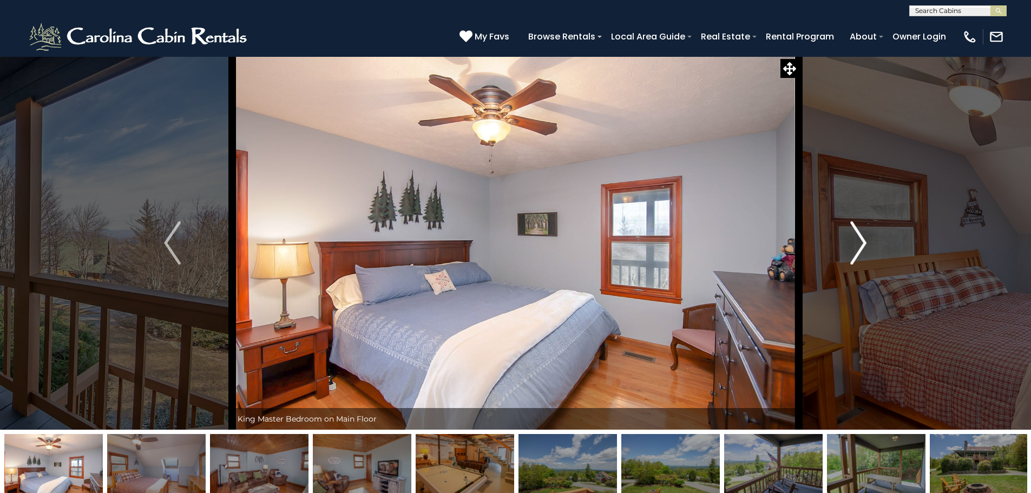
click at [864, 241] on img "Next" at bounding box center [858, 242] width 16 height 43
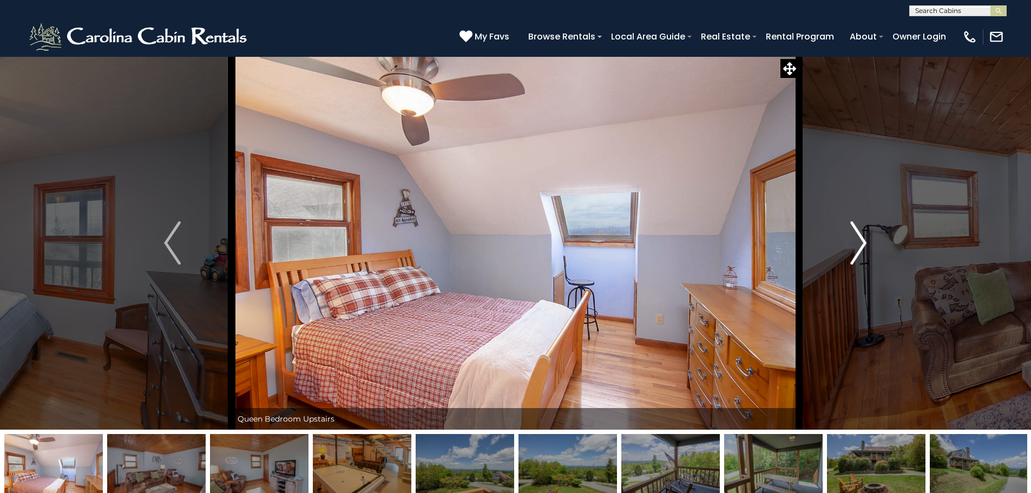
click at [864, 241] on img "Next" at bounding box center [858, 242] width 16 height 43
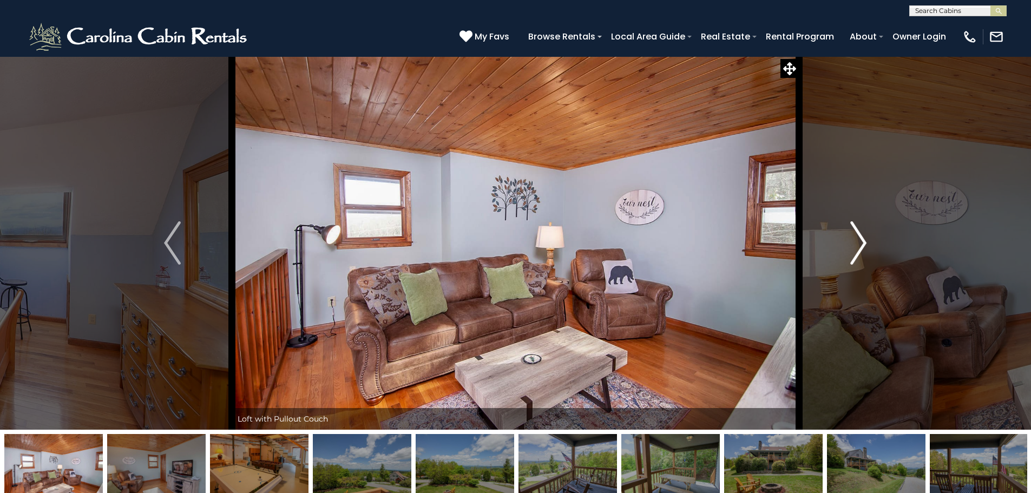
click at [864, 241] on img "Next" at bounding box center [858, 242] width 16 height 43
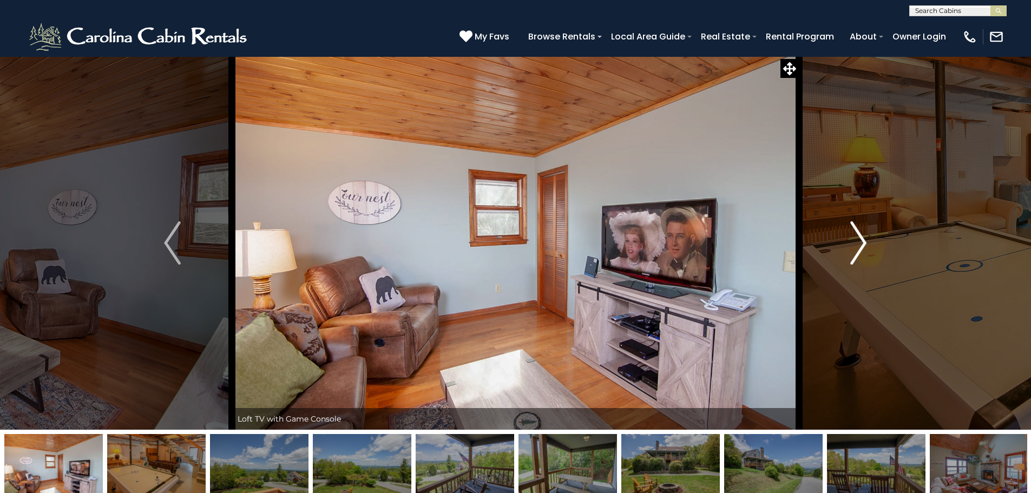
click at [864, 241] on img "Next" at bounding box center [858, 242] width 16 height 43
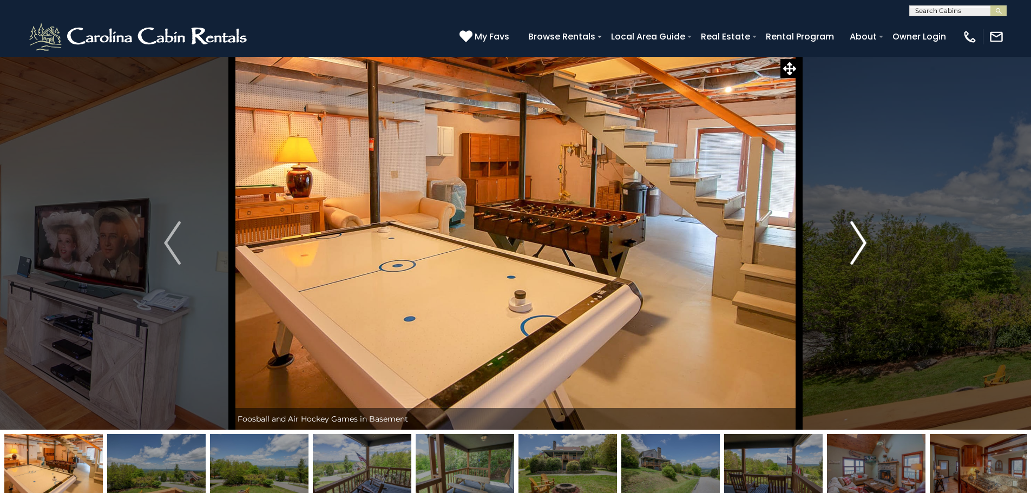
click at [864, 241] on img "Next" at bounding box center [858, 242] width 16 height 43
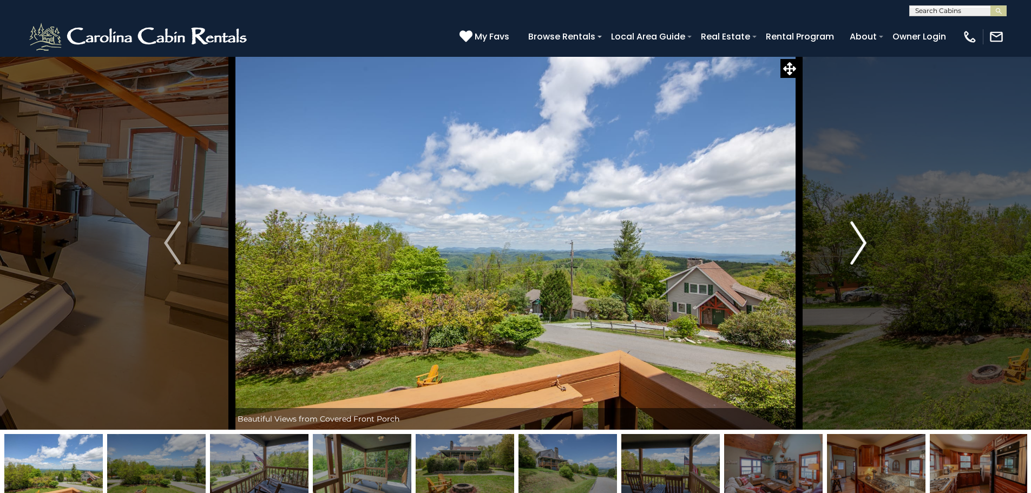
click at [864, 241] on img "Next" at bounding box center [858, 242] width 16 height 43
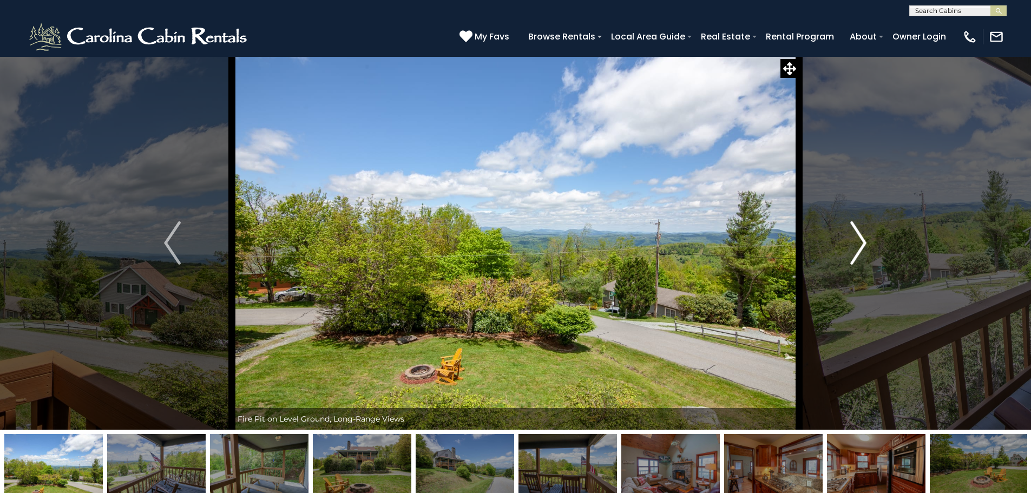
click at [864, 241] on img "Next" at bounding box center [858, 242] width 16 height 43
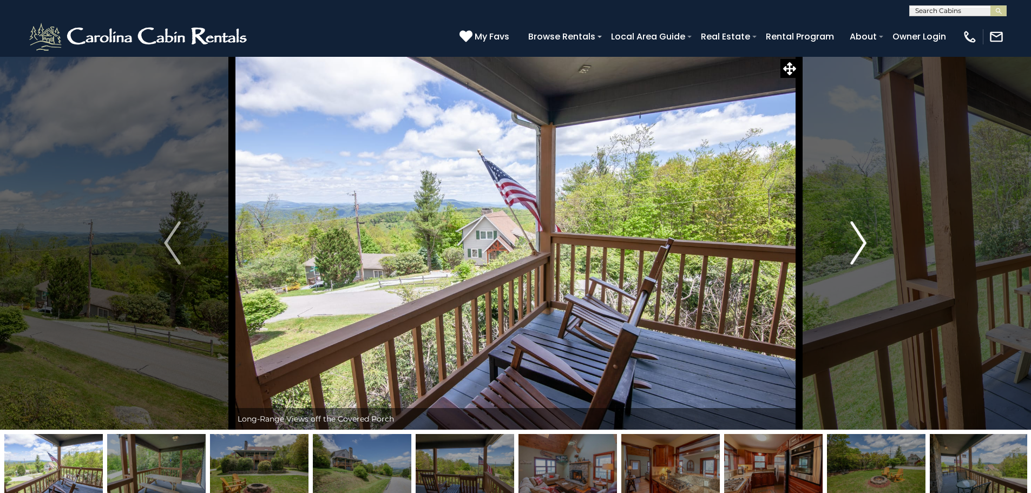
click at [864, 241] on img "Next" at bounding box center [858, 242] width 16 height 43
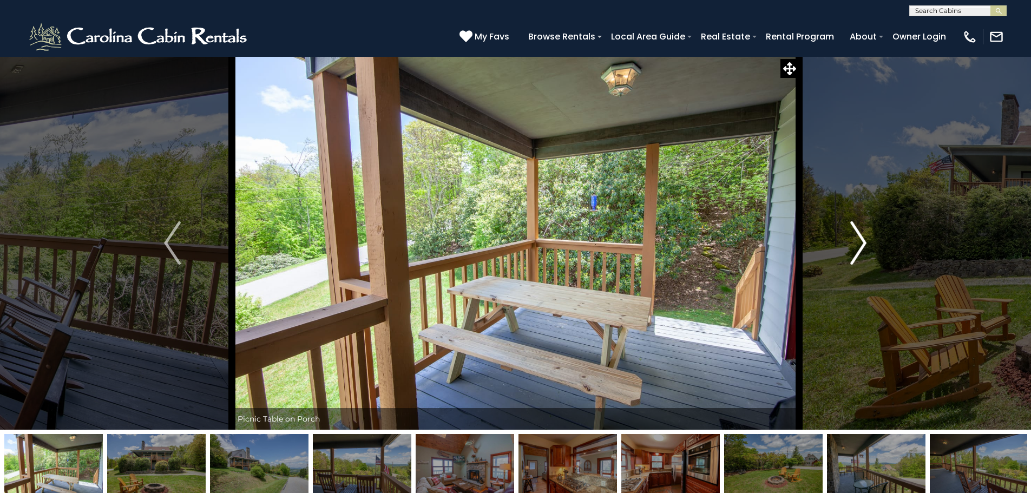
click at [864, 241] on img "Next" at bounding box center [858, 242] width 16 height 43
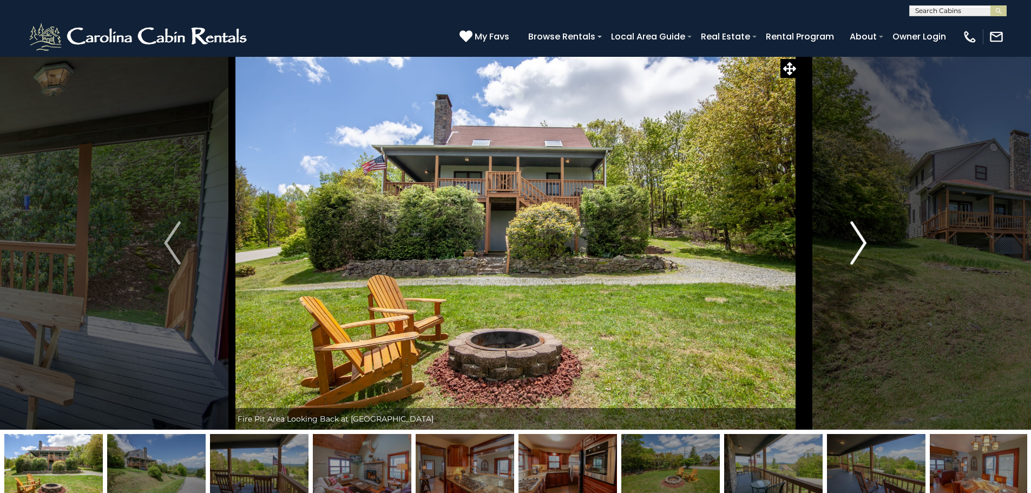
click at [864, 241] on img "Next" at bounding box center [858, 242] width 16 height 43
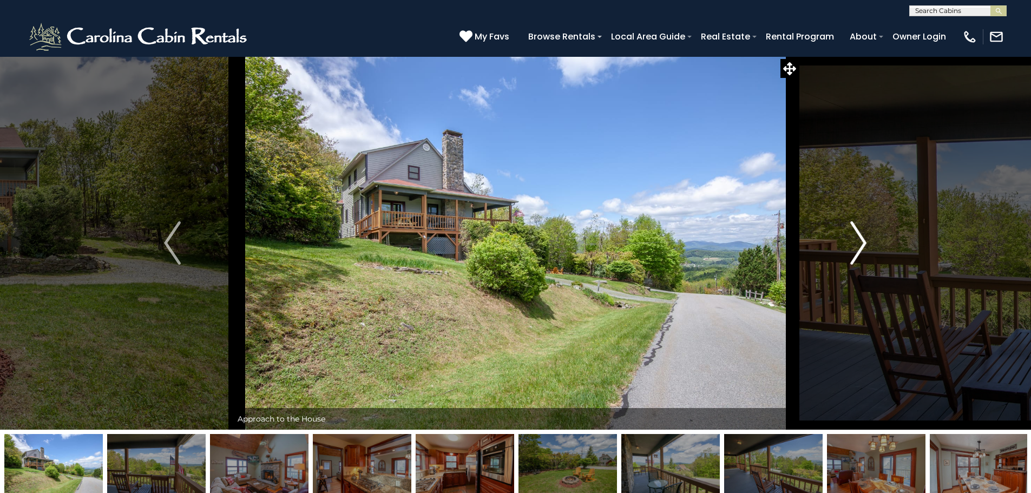
click at [864, 241] on img "Next" at bounding box center [858, 242] width 16 height 43
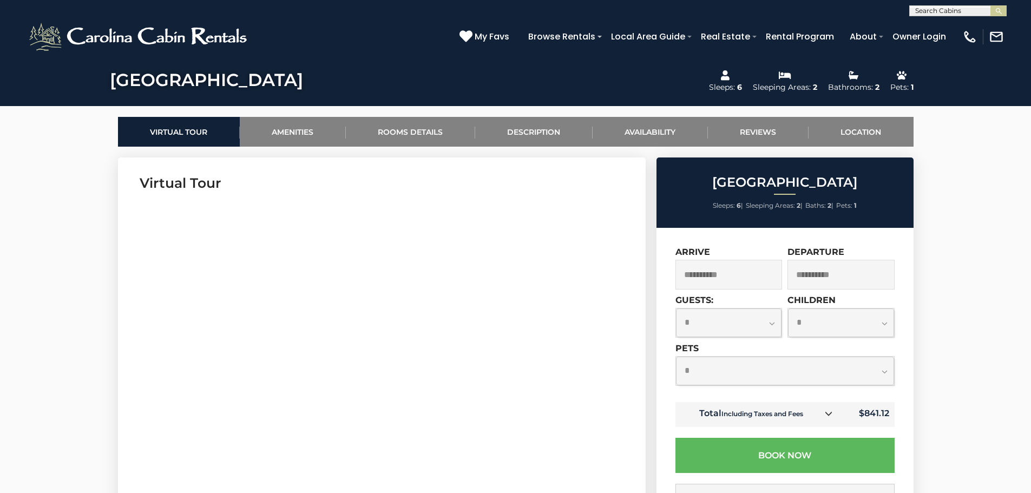
scroll to position [487, 0]
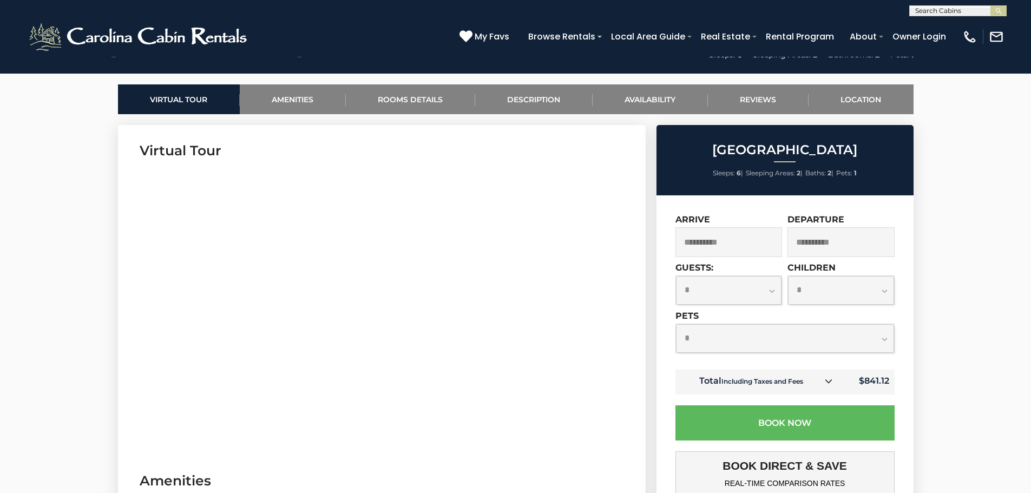
click at [772, 294] on select "**********" at bounding box center [729, 290] width 106 height 29
select select "*"
click at [676, 276] on select "**********" at bounding box center [729, 290] width 106 height 29
click at [880, 292] on select "**********" at bounding box center [841, 290] width 106 height 29
select select "*"
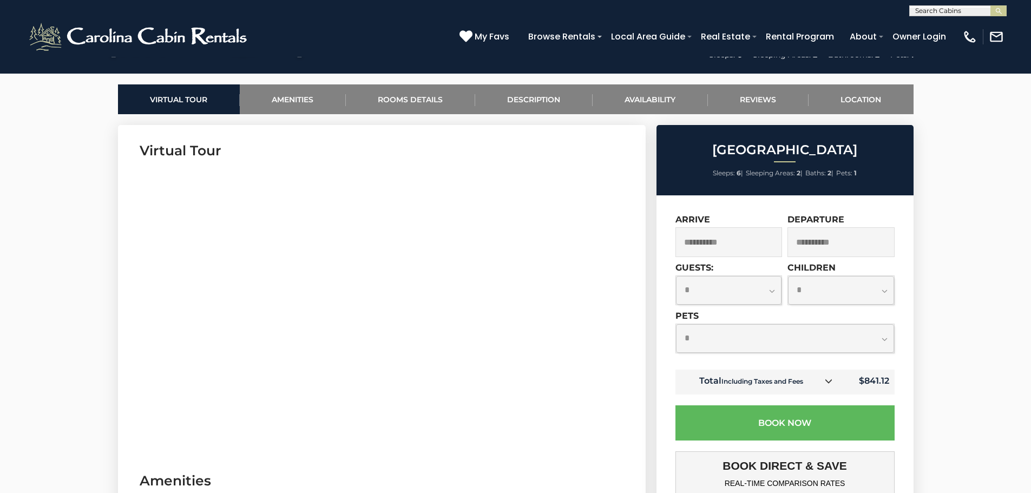
click at [788, 276] on select "**********" at bounding box center [841, 290] width 106 height 29
click at [884, 338] on select "**********" at bounding box center [785, 338] width 218 height 29
select select "*"
click at [676, 324] on select "**********" at bounding box center [785, 338] width 218 height 29
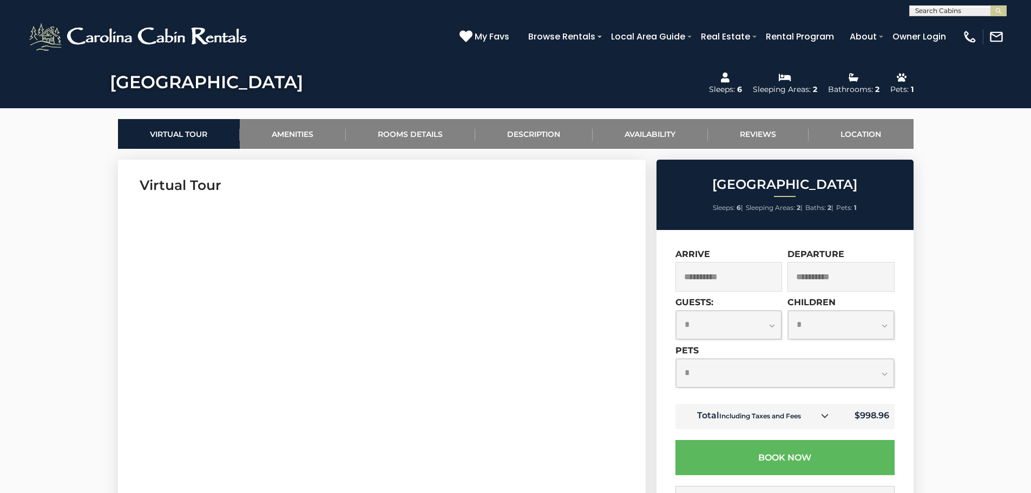
scroll to position [216, 0]
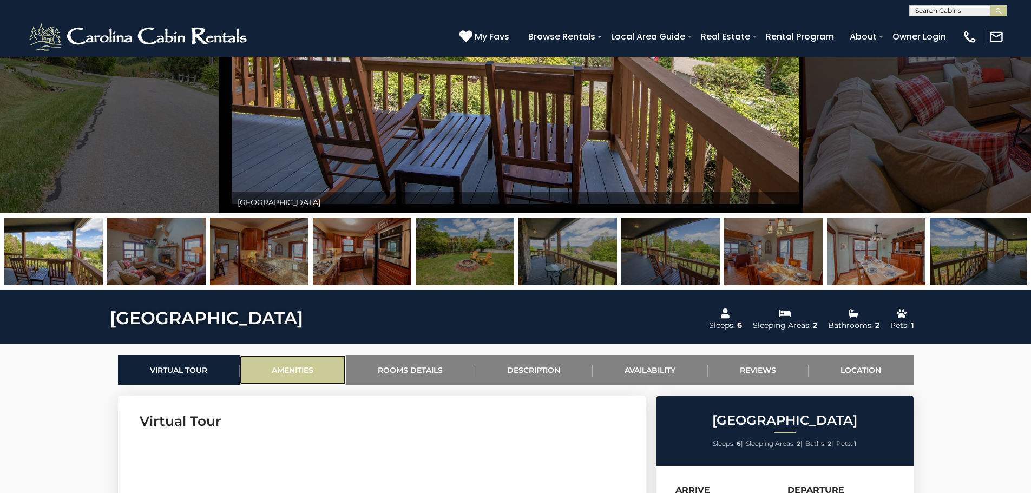
click at [318, 367] on link "Amenities" at bounding box center [293, 370] width 106 height 30
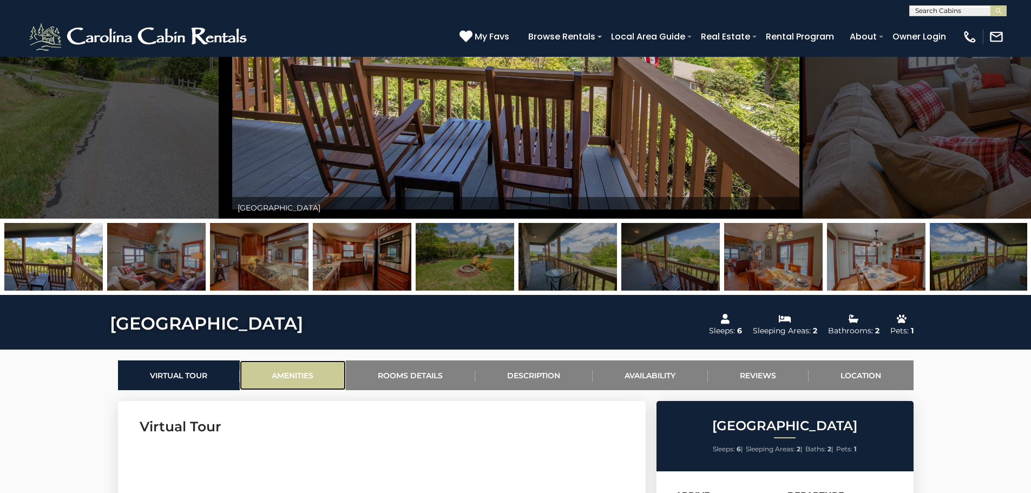
scroll to position [0, 0]
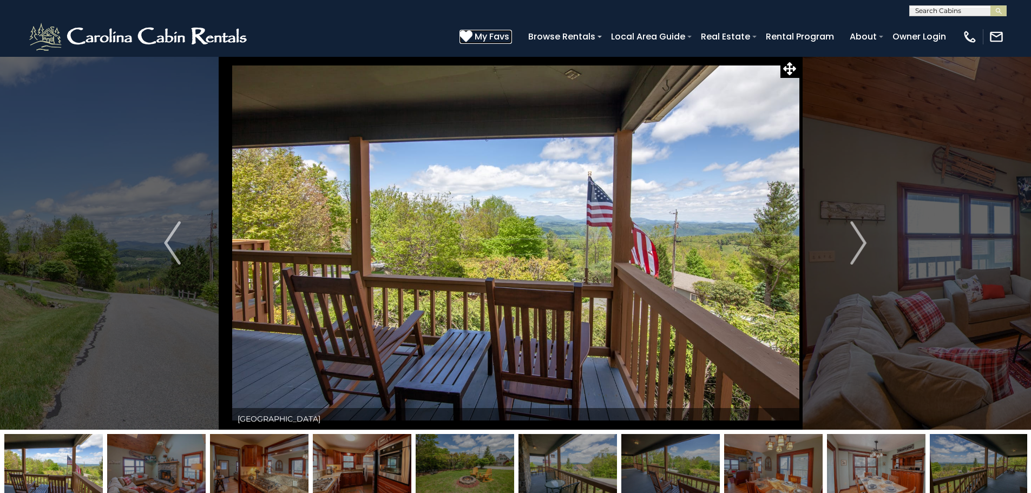
click at [468, 37] on icon at bounding box center [465, 36] width 13 height 13
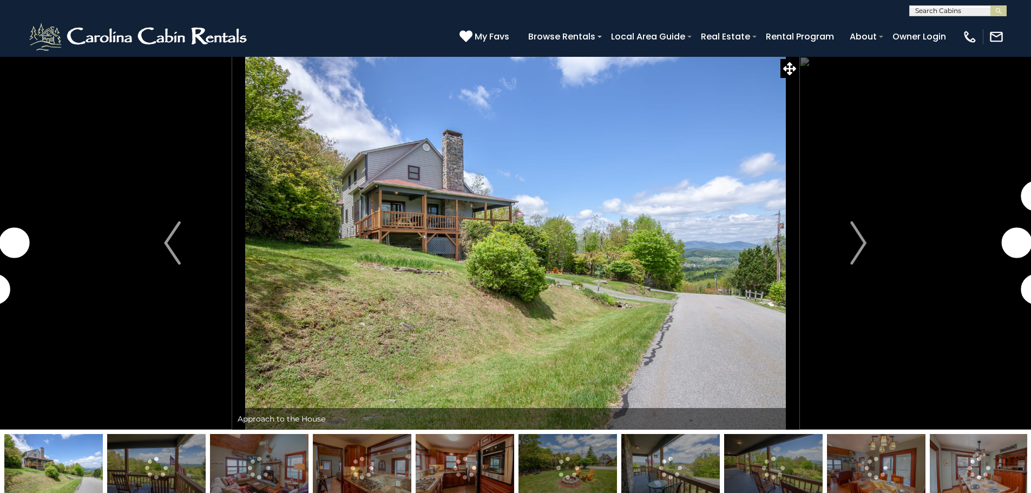
select select "*"
